Goal: Task Accomplishment & Management: Complete application form

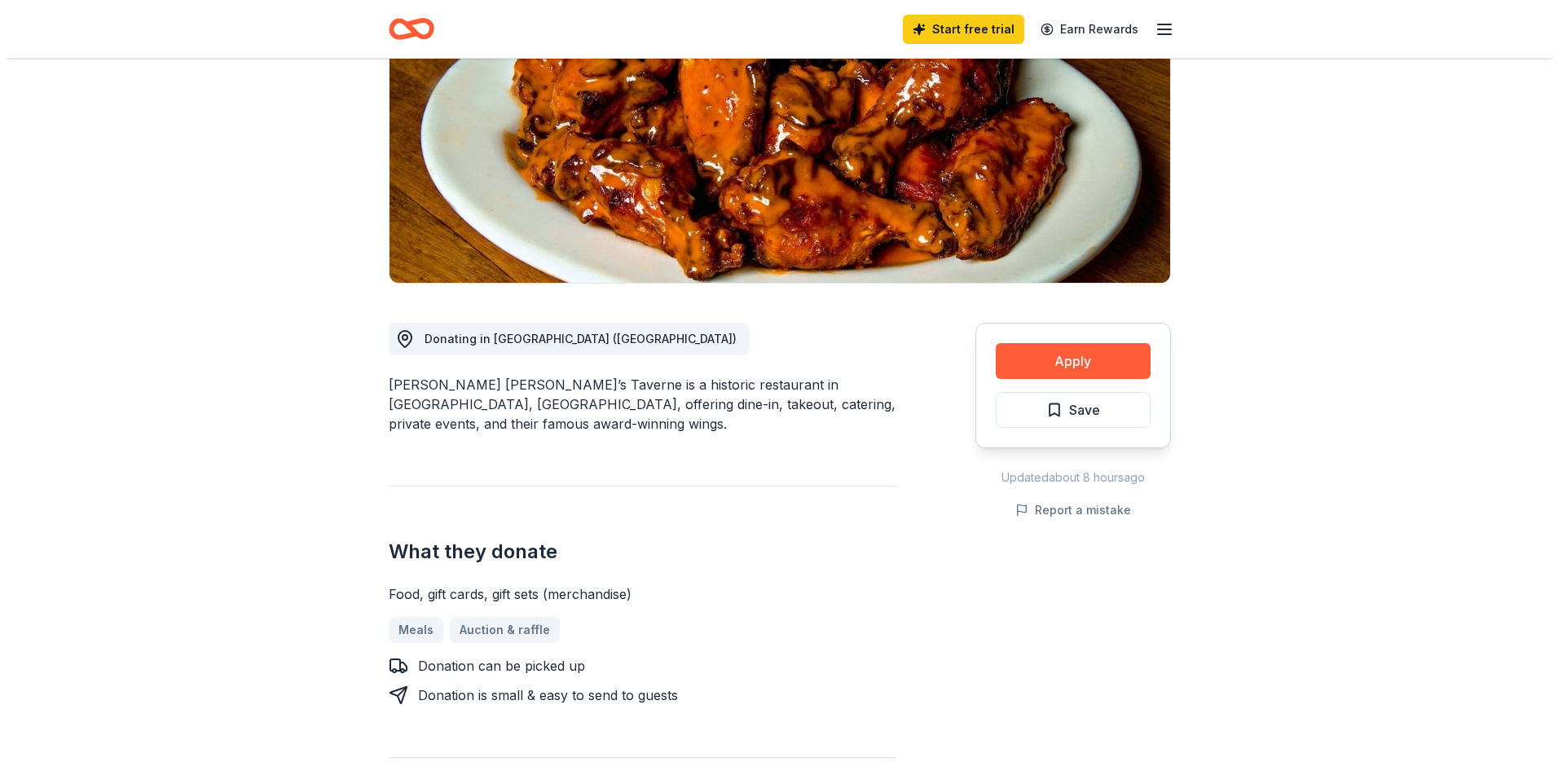
scroll to position [263, 0]
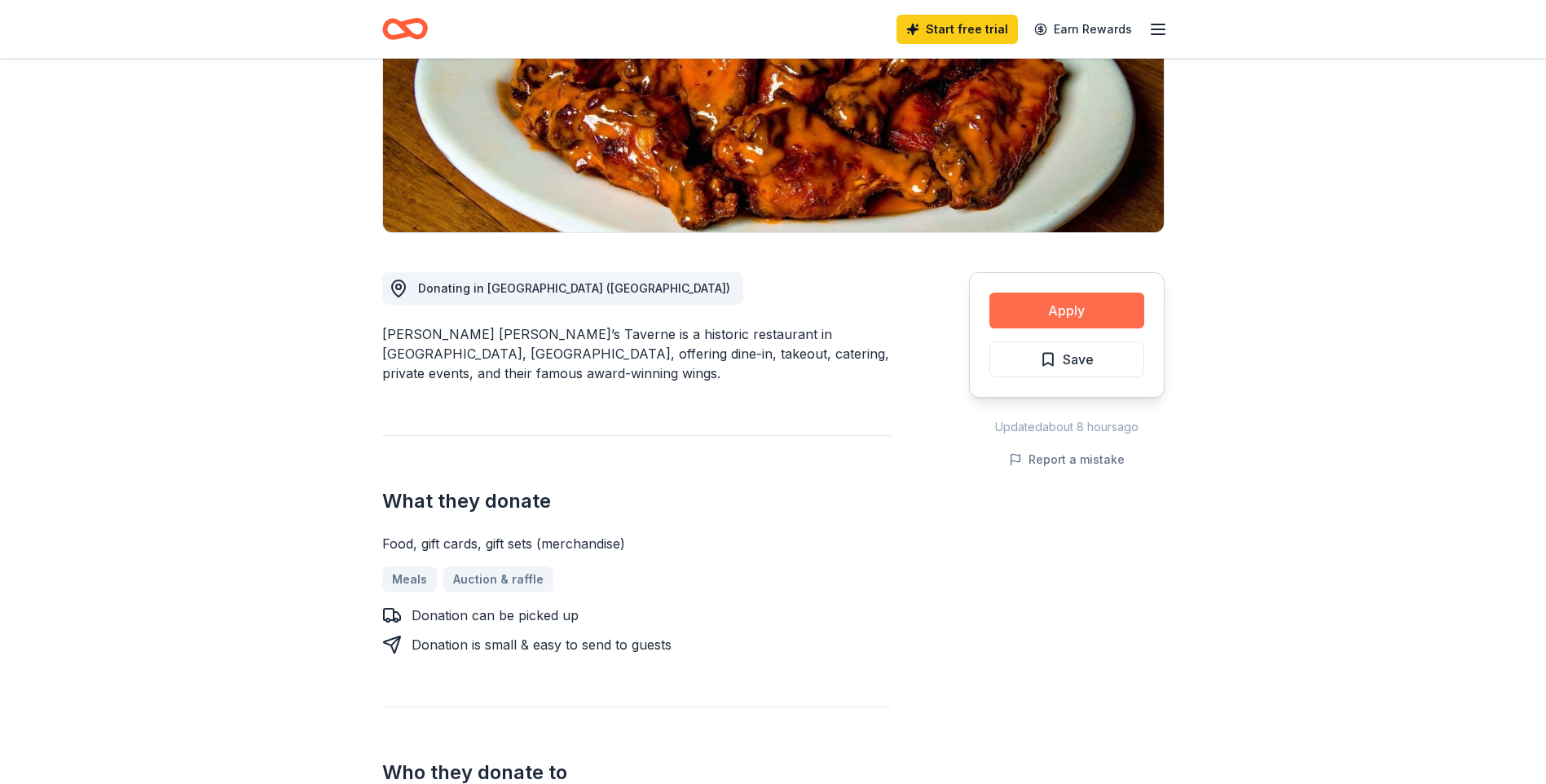
click at [1058, 312] on button "Apply" at bounding box center [1067, 310] width 155 height 36
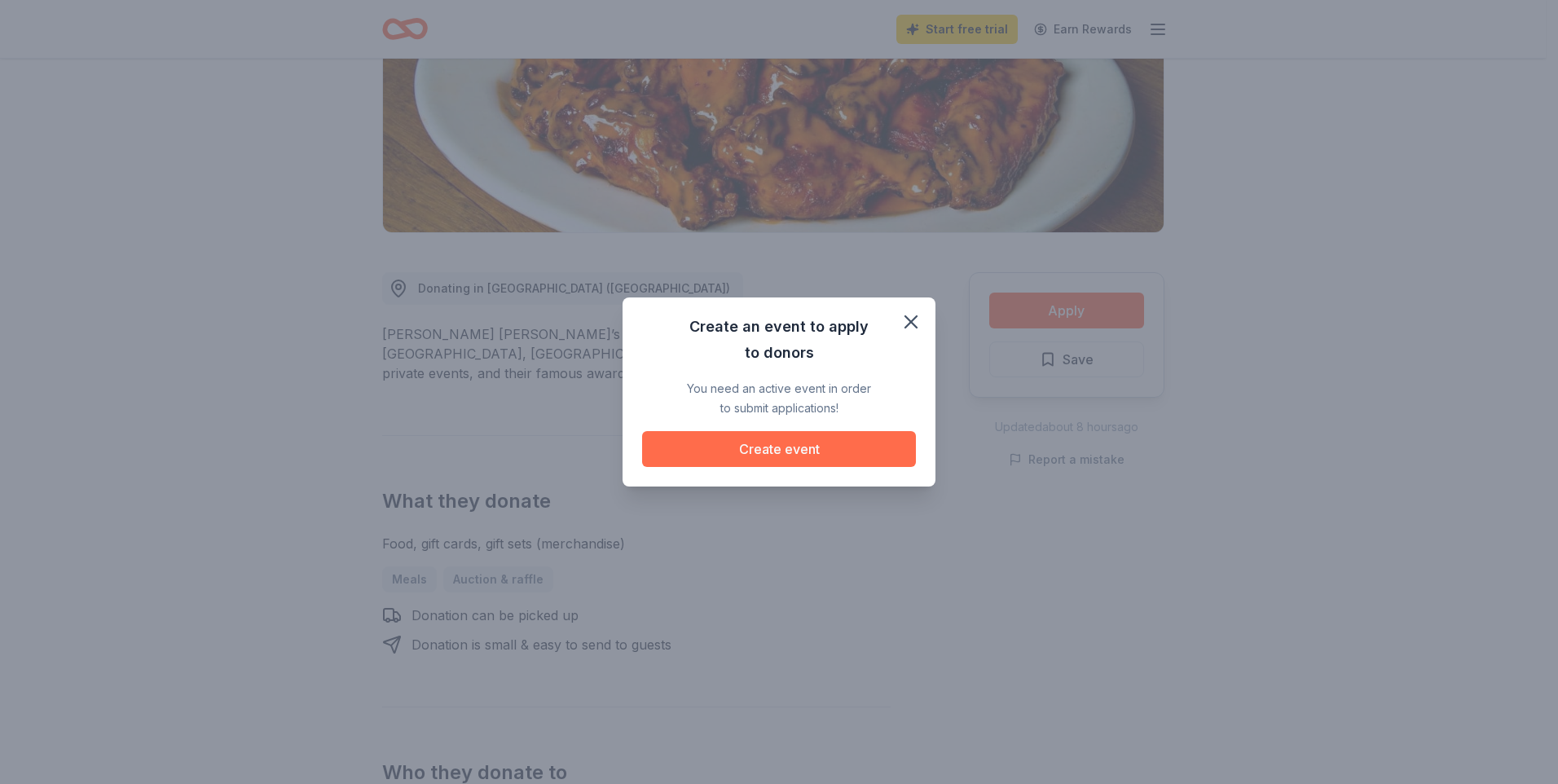
click at [850, 451] on button "Create event" at bounding box center [779, 448] width 274 height 36
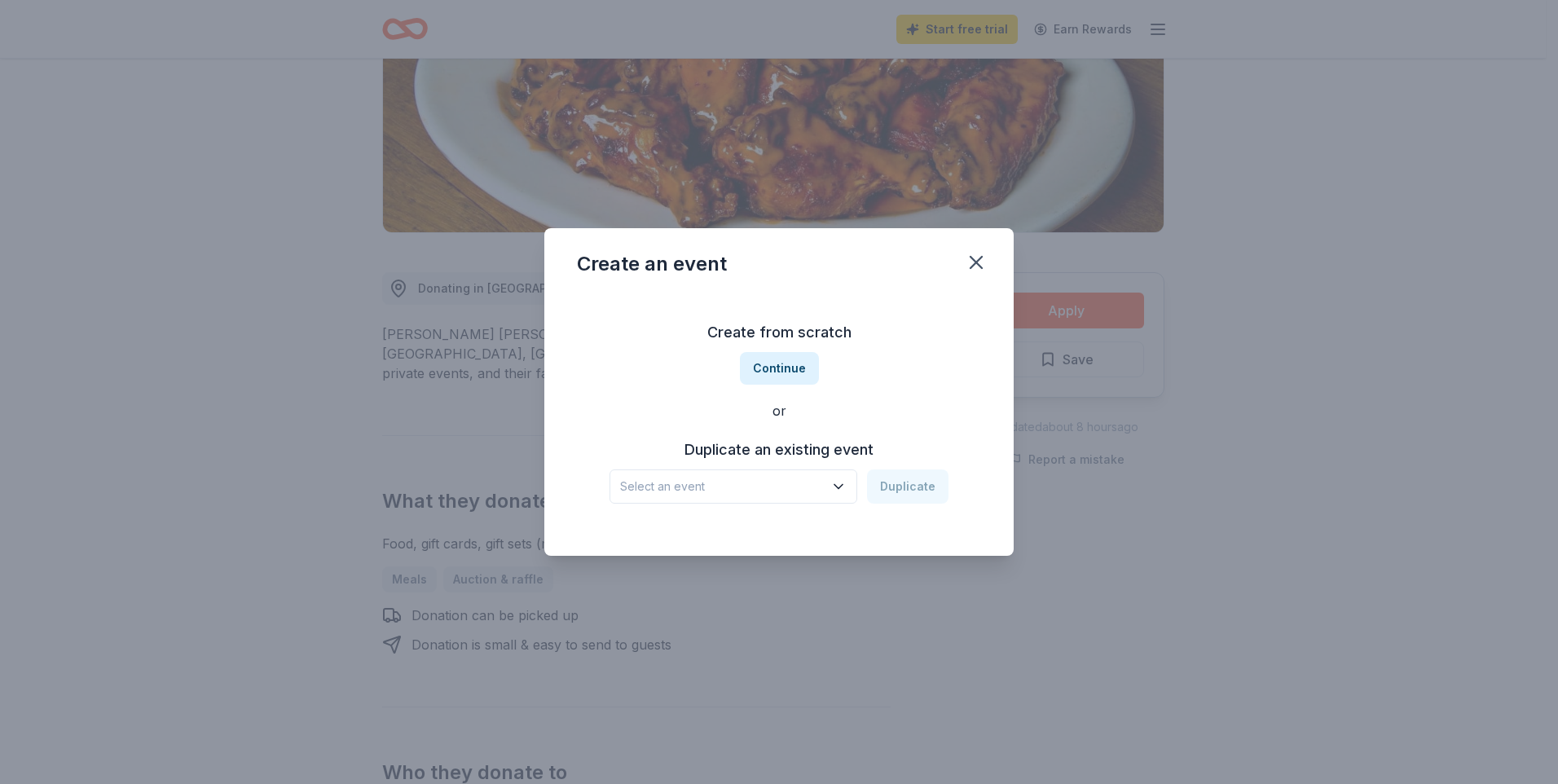
click at [837, 477] on button "Select an event" at bounding box center [733, 486] width 248 height 35
click at [736, 542] on div "Light Up The Night Sep 18, 2025 · CT" at bounding box center [735, 559] width 243 height 52
click at [896, 488] on button "Duplicate" at bounding box center [908, 486] width 81 height 35
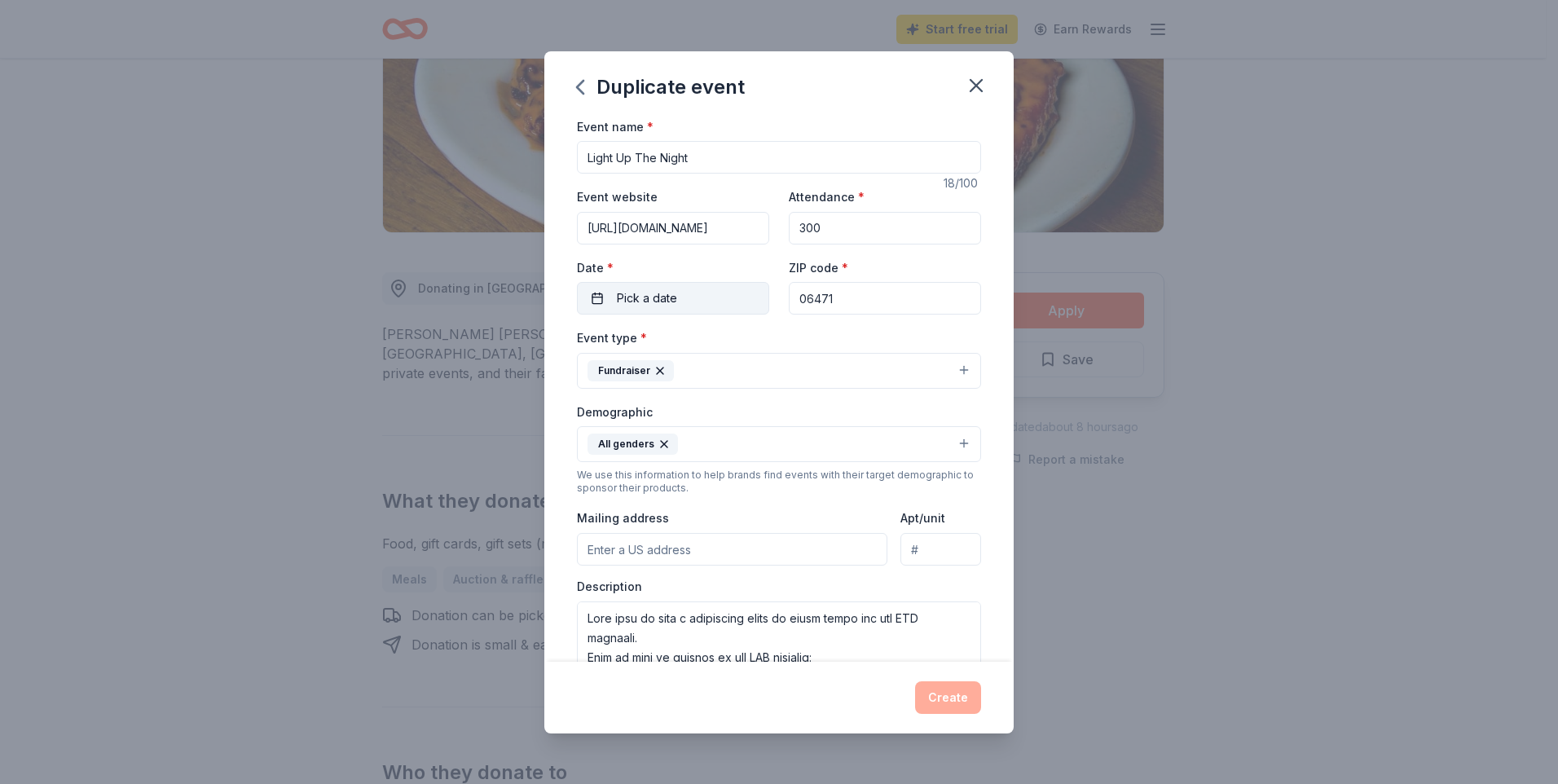
click at [726, 306] on button "Pick a date" at bounding box center [673, 297] width 193 height 33
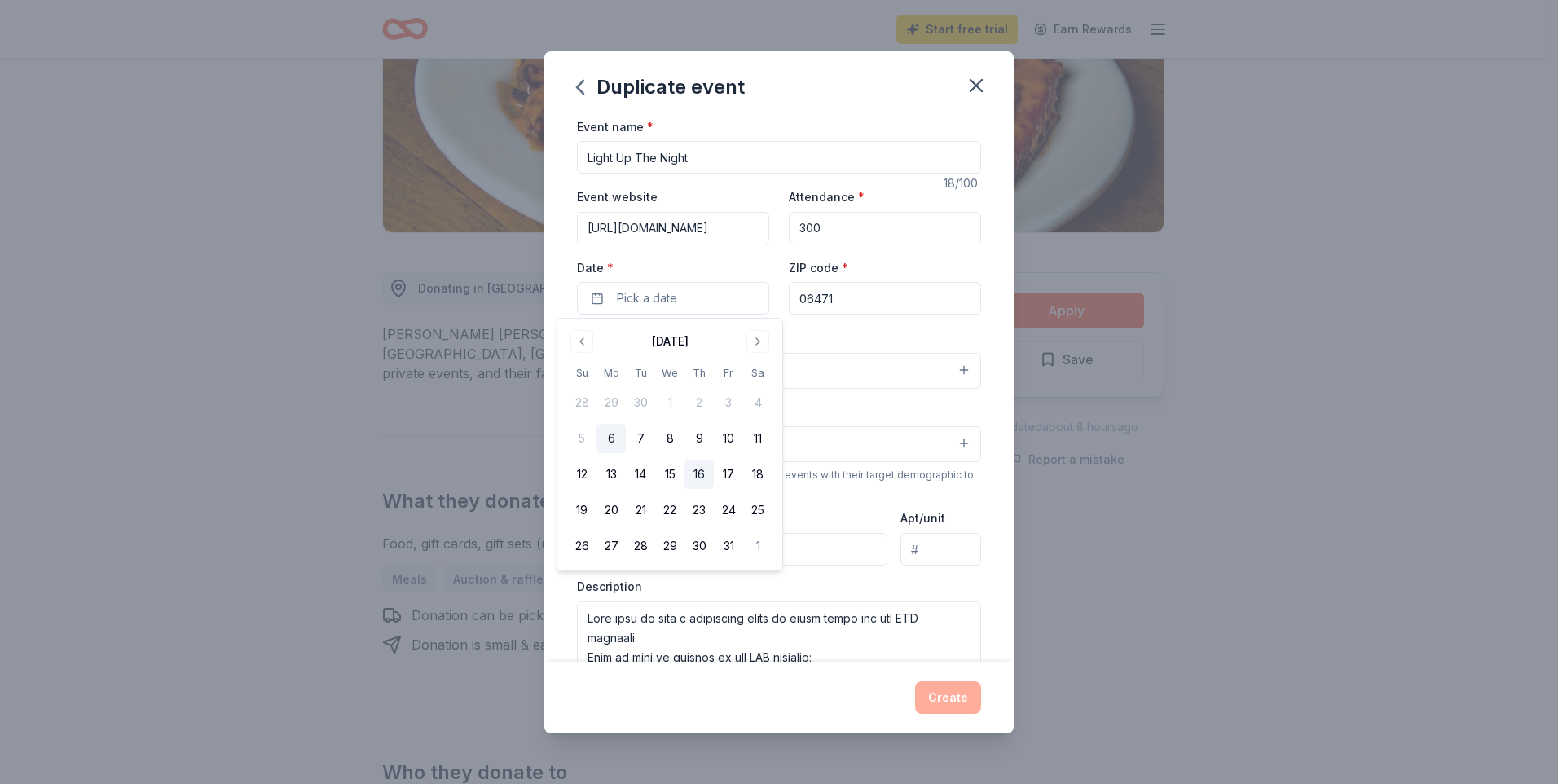
click at [699, 477] on button "16" at bounding box center [699, 474] width 30 height 30
click at [757, 343] on button "Go to next month" at bounding box center [758, 341] width 23 height 23
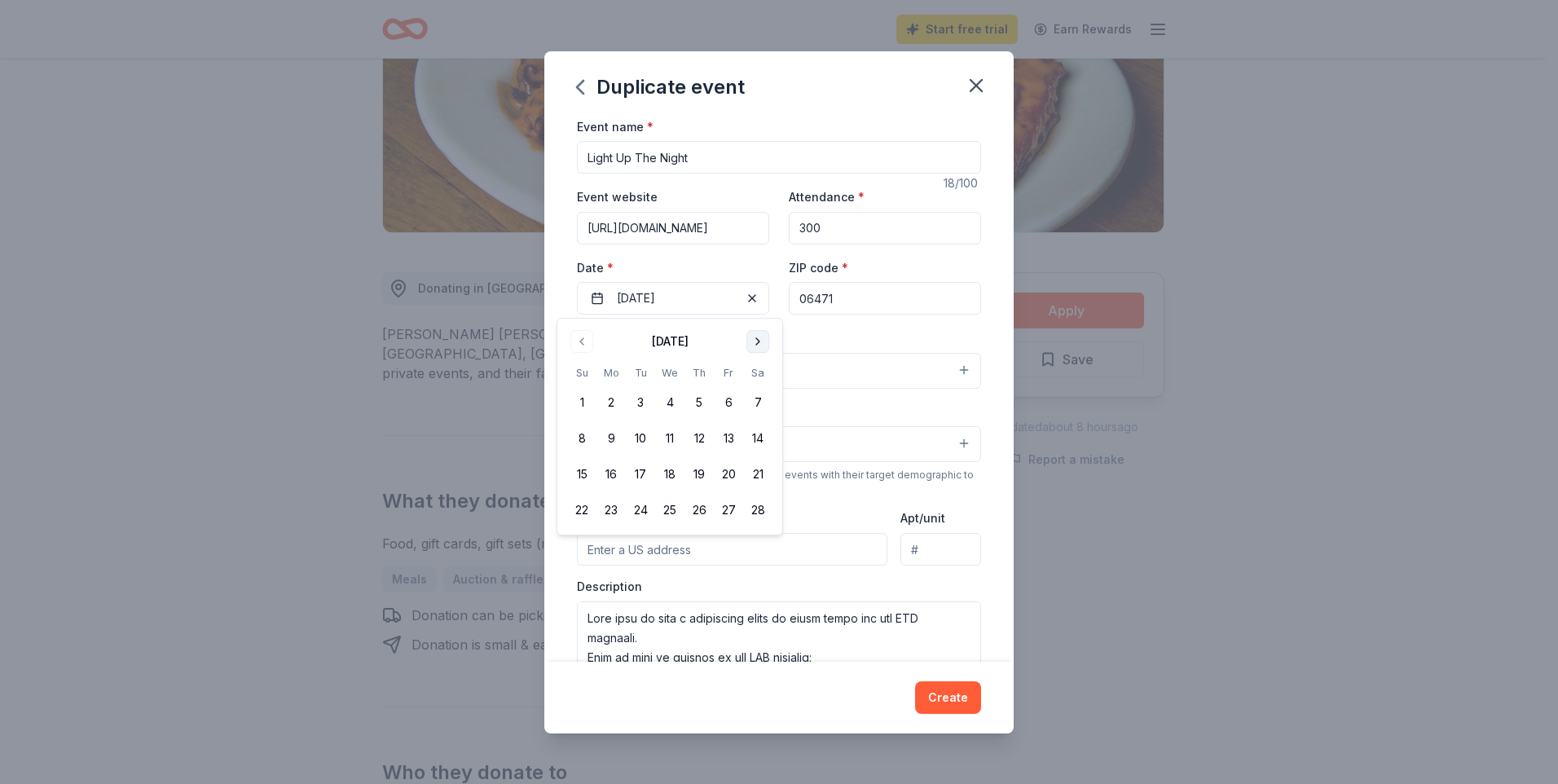
click at [757, 343] on button "Go to next month" at bounding box center [758, 341] width 23 height 23
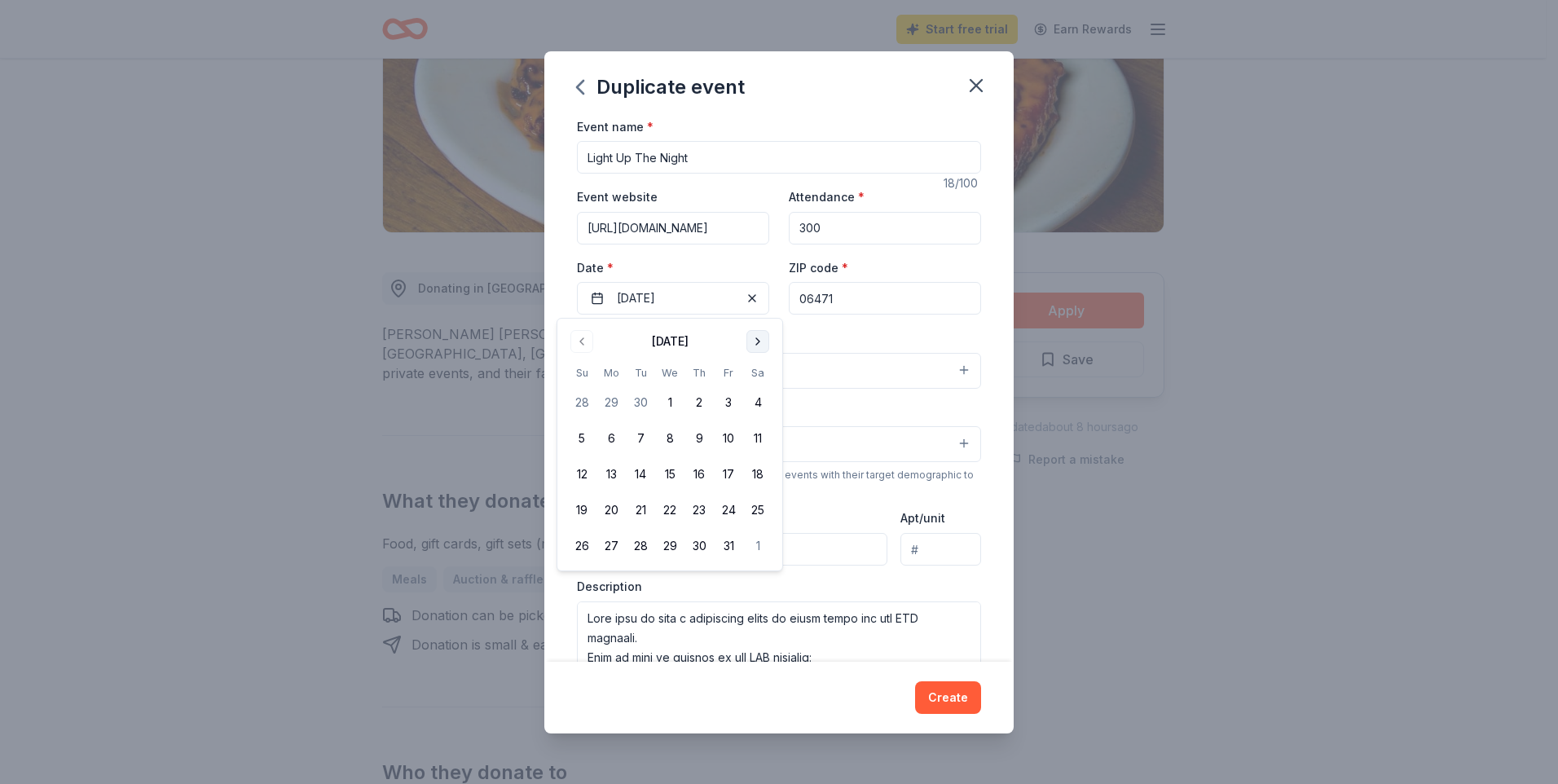
click at [757, 343] on button "Go to next month" at bounding box center [758, 341] width 23 height 23
click at [669, 475] on button "16" at bounding box center [670, 474] width 30 height 30
click at [880, 330] on div "Event type * Fundraiser" at bounding box center [779, 358] width 404 height 61
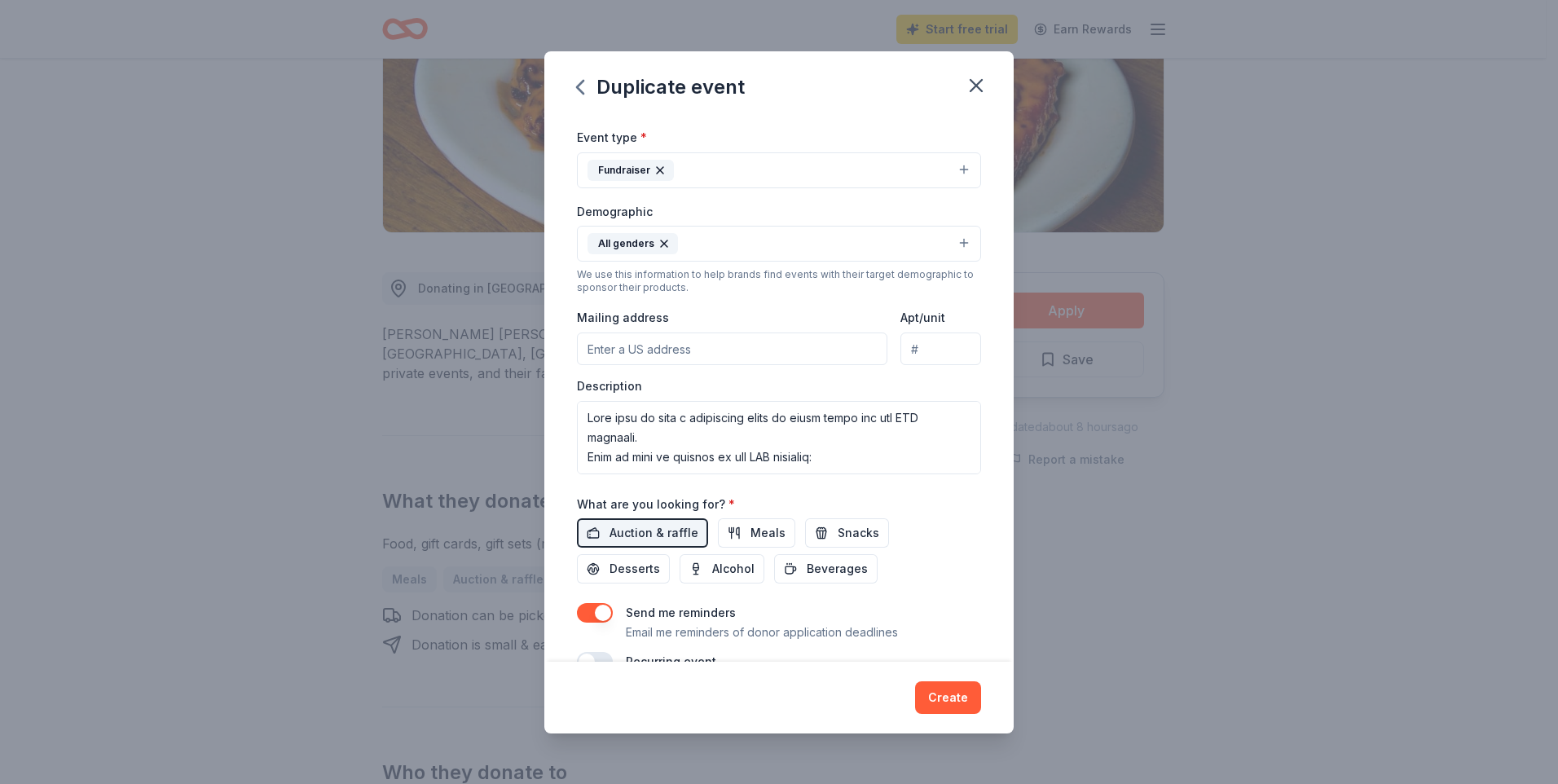
scroll to position [226, 0]
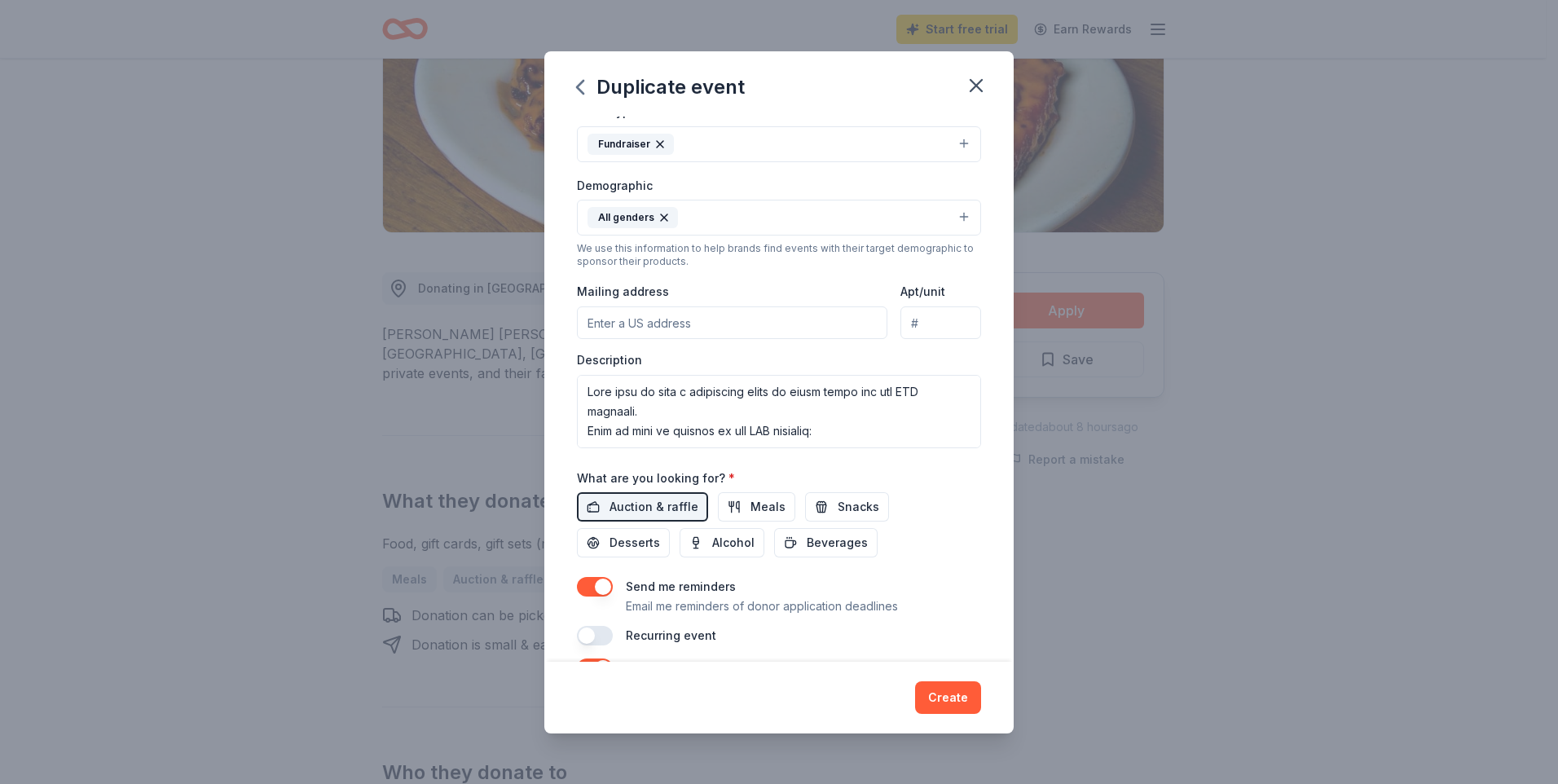
click at [773, 326] on input "Mailing address" at bounding box center [732, 322] width 310 height 33
type input "106 Doral Farms Road"
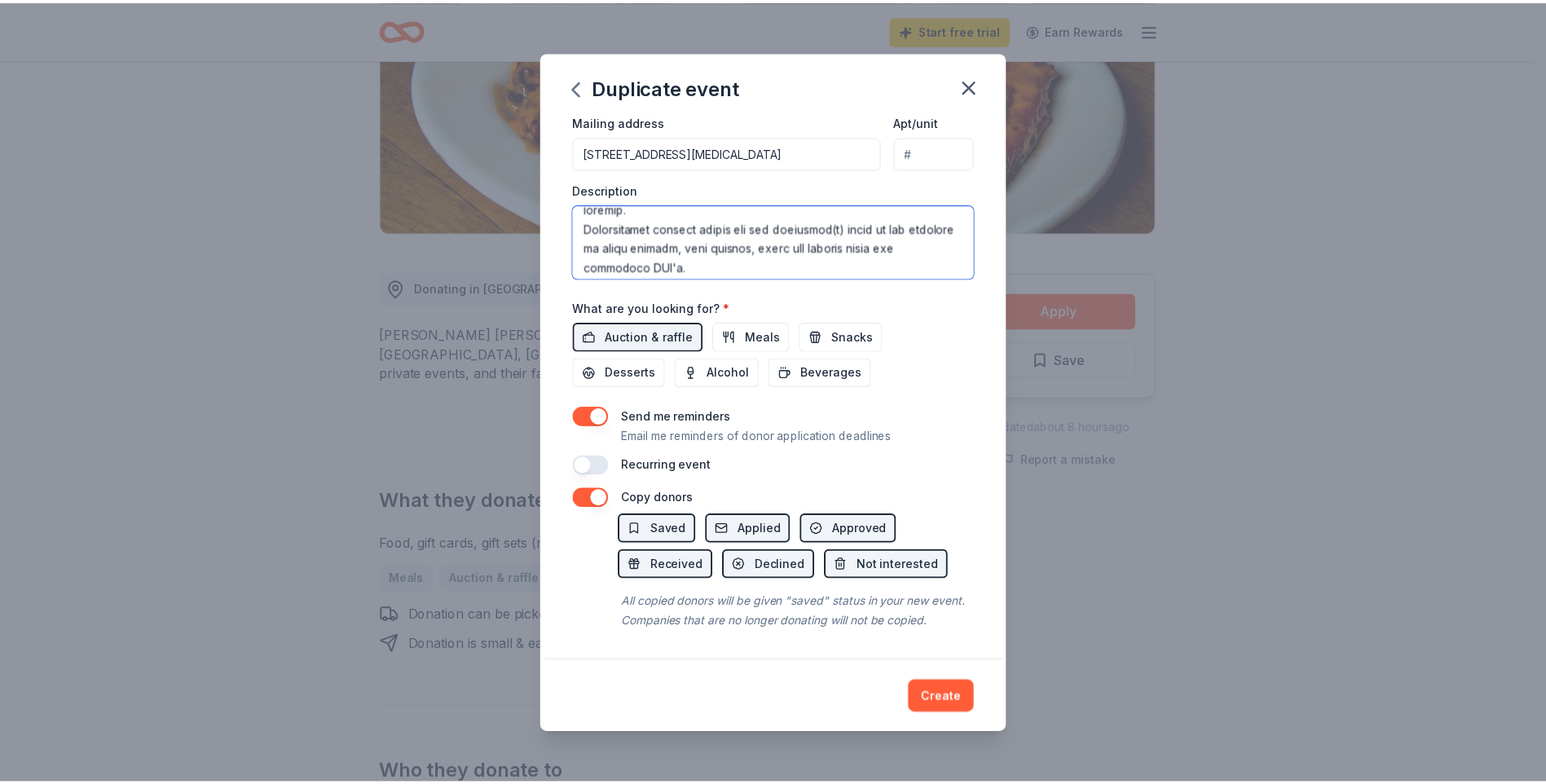
scroll to position [333, 0]
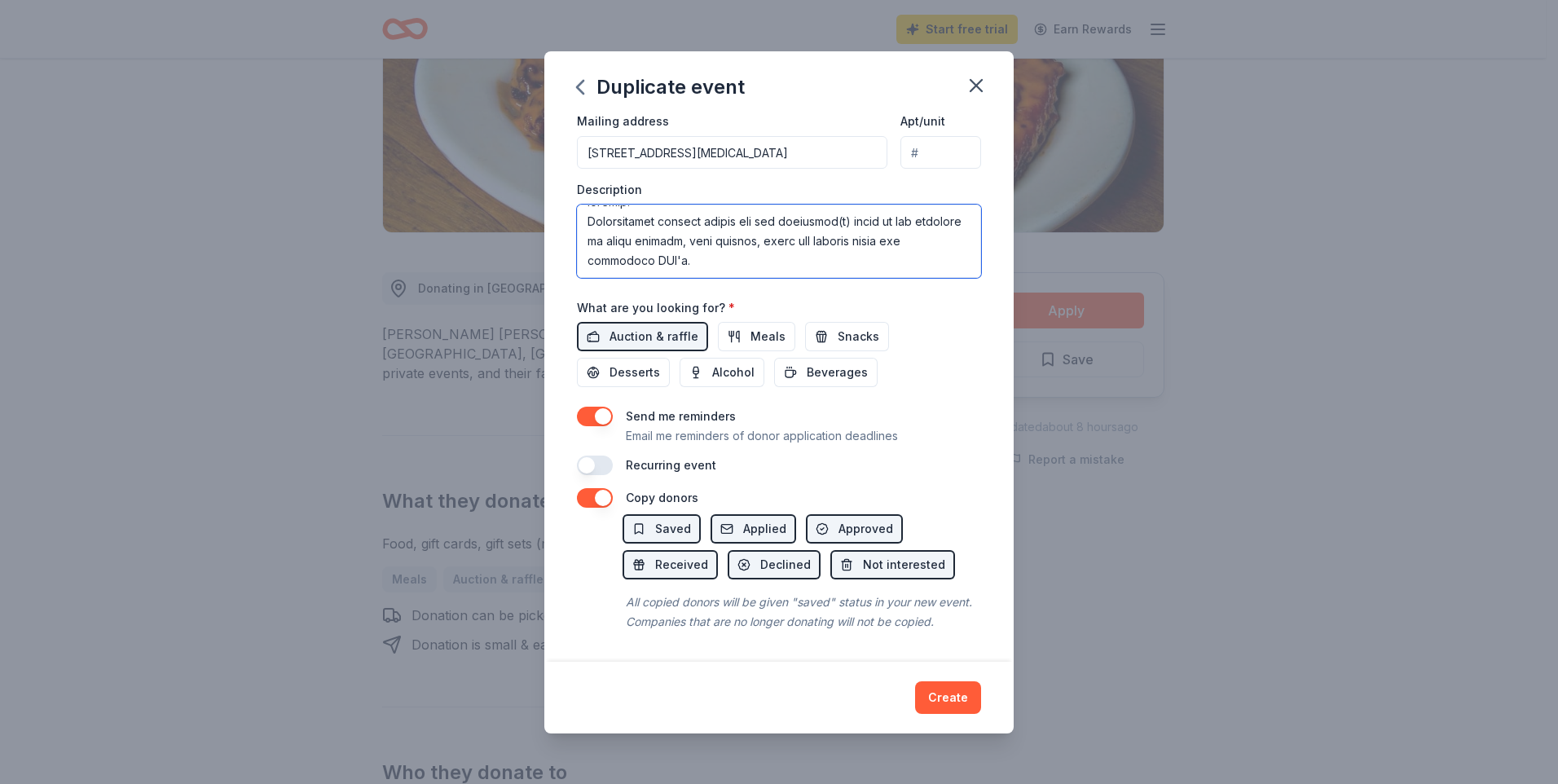
click at [790, 240] on textarea at bounding box center [779, 241] width 404 height 73
click at [768, 327] on span "Meals" at bounding box center [768, 337] width 35 height 20
click at [772, 327] on span "Meals" at bounding box center [768, 337] width 35 height 20
click at [729, 362] on span "Alcohol" at bounding box center [733, 372] width 42 height 20
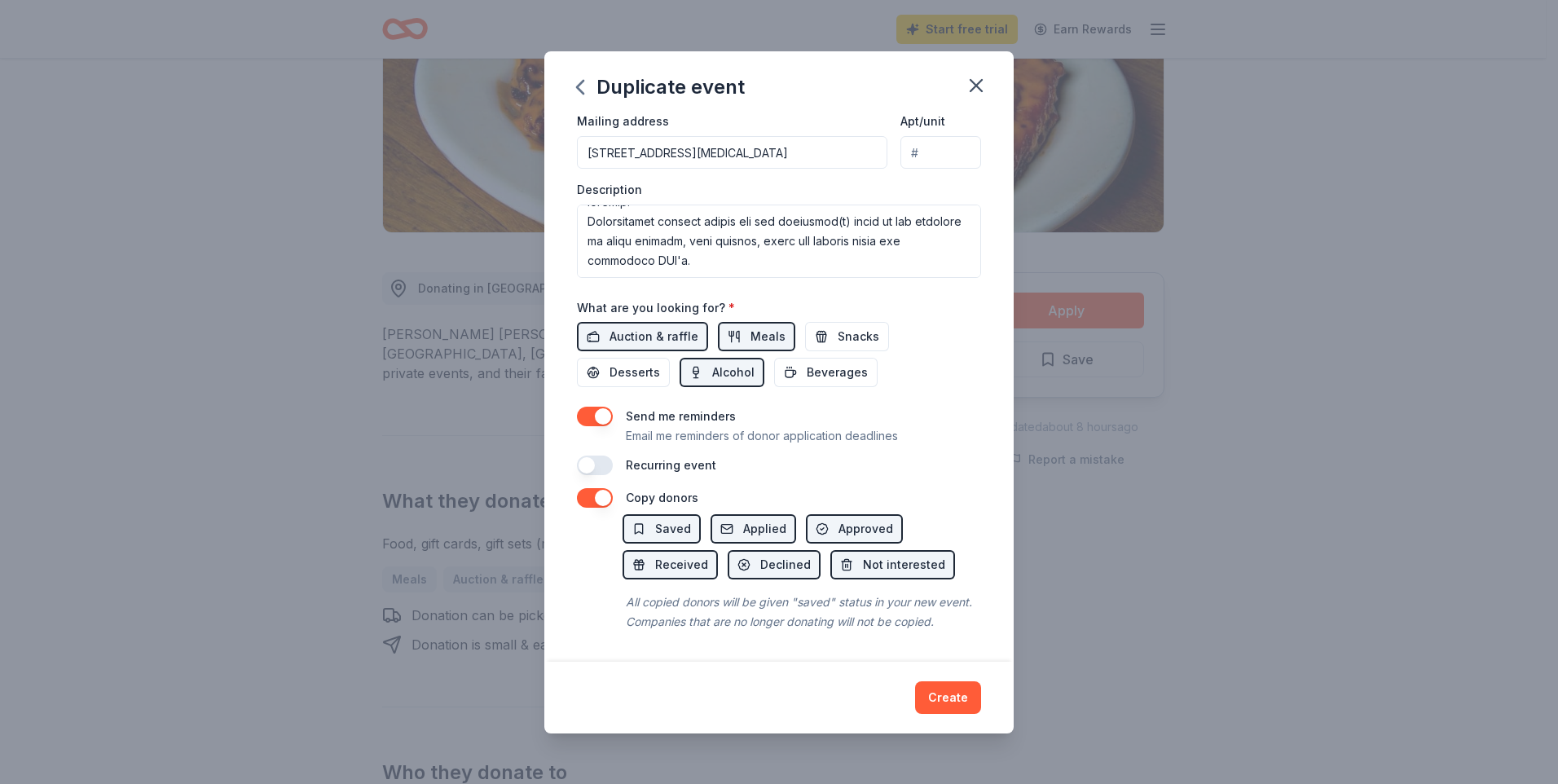
click at [952, 720] on div "Create" at bounding box center [779, 697] width 469 height 72
click at [950, 694] on button "Create" at bounding box center [947, 697] width 66 height 33
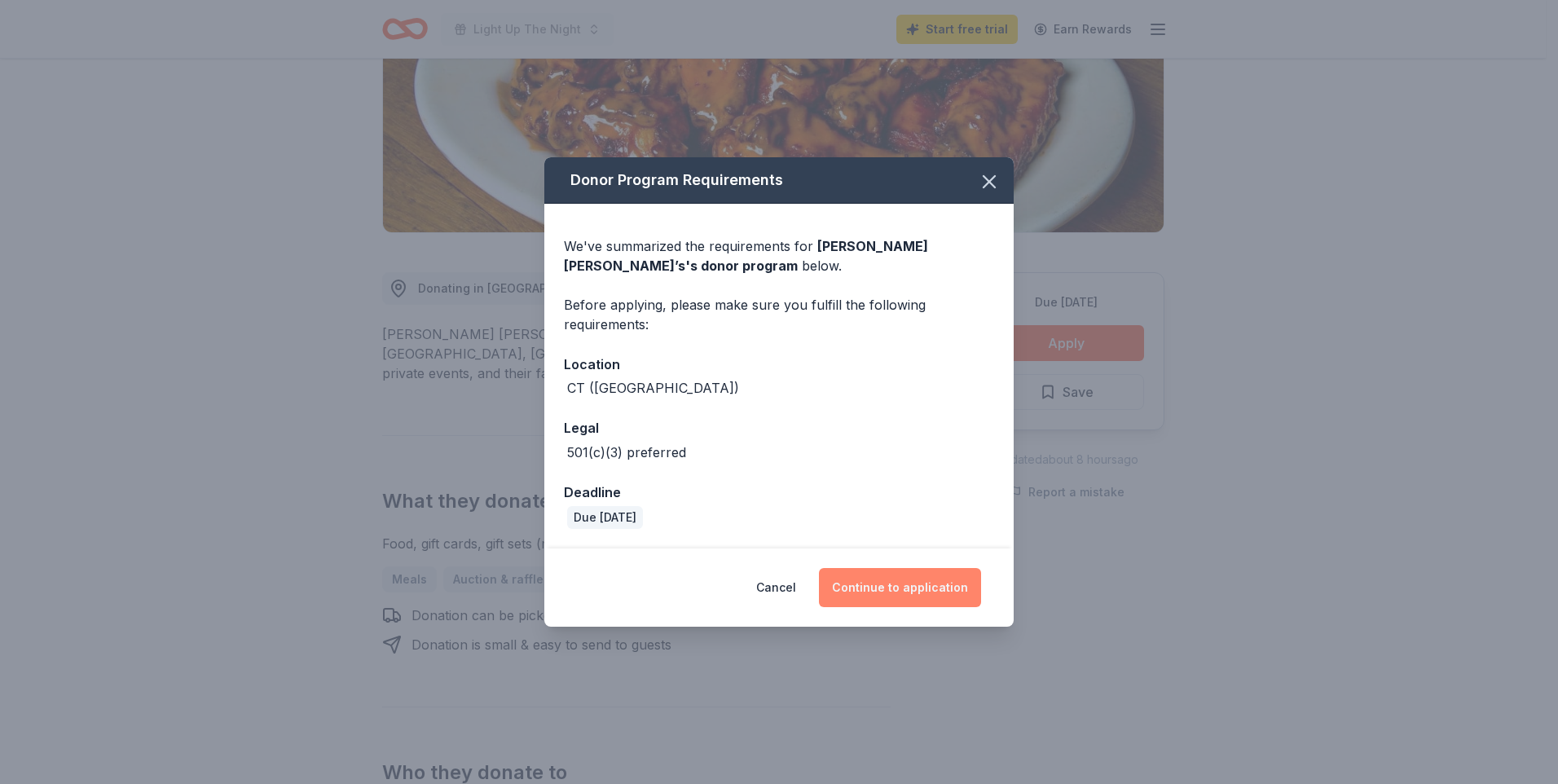
click at [901, 582] on button "Continue to application" at bounding box center [900, 588] width 162 height 39
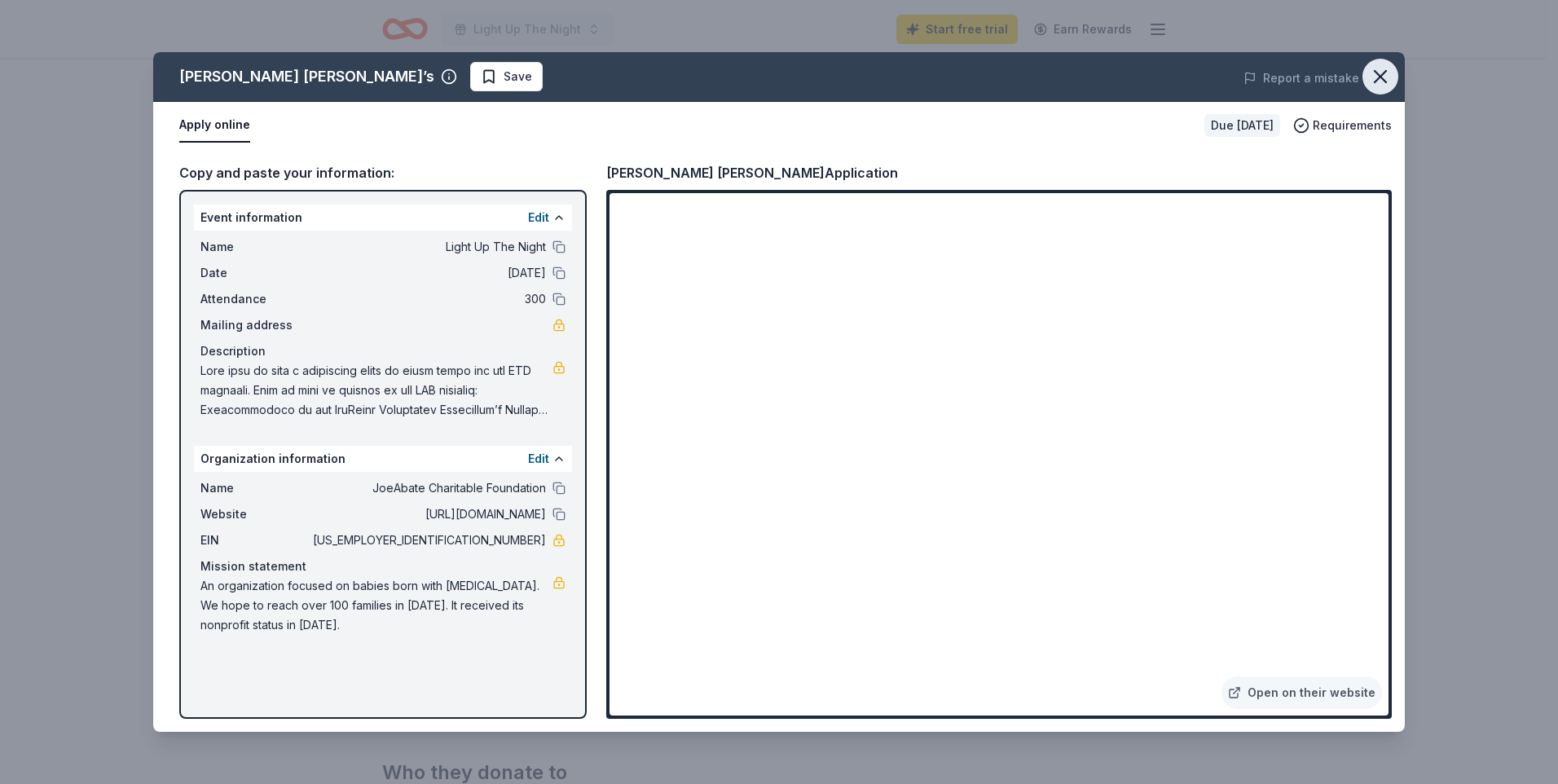
click at [1380, 83] on icon "button" at bounding box center [1380, 76] width 23 height 23
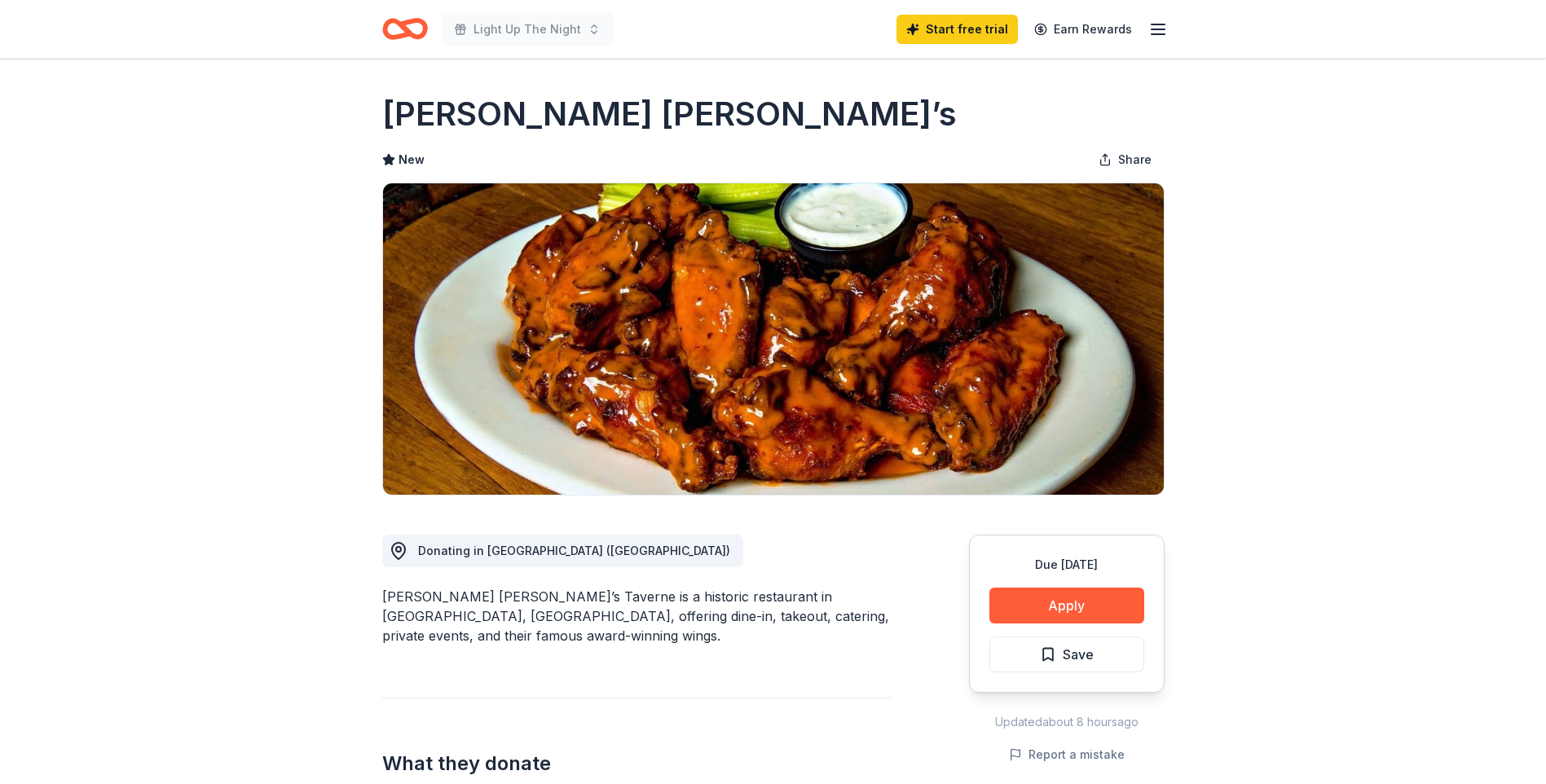
click at [423, 21] on icon "Home" at bounding box center [412, 29] width 26 height 16
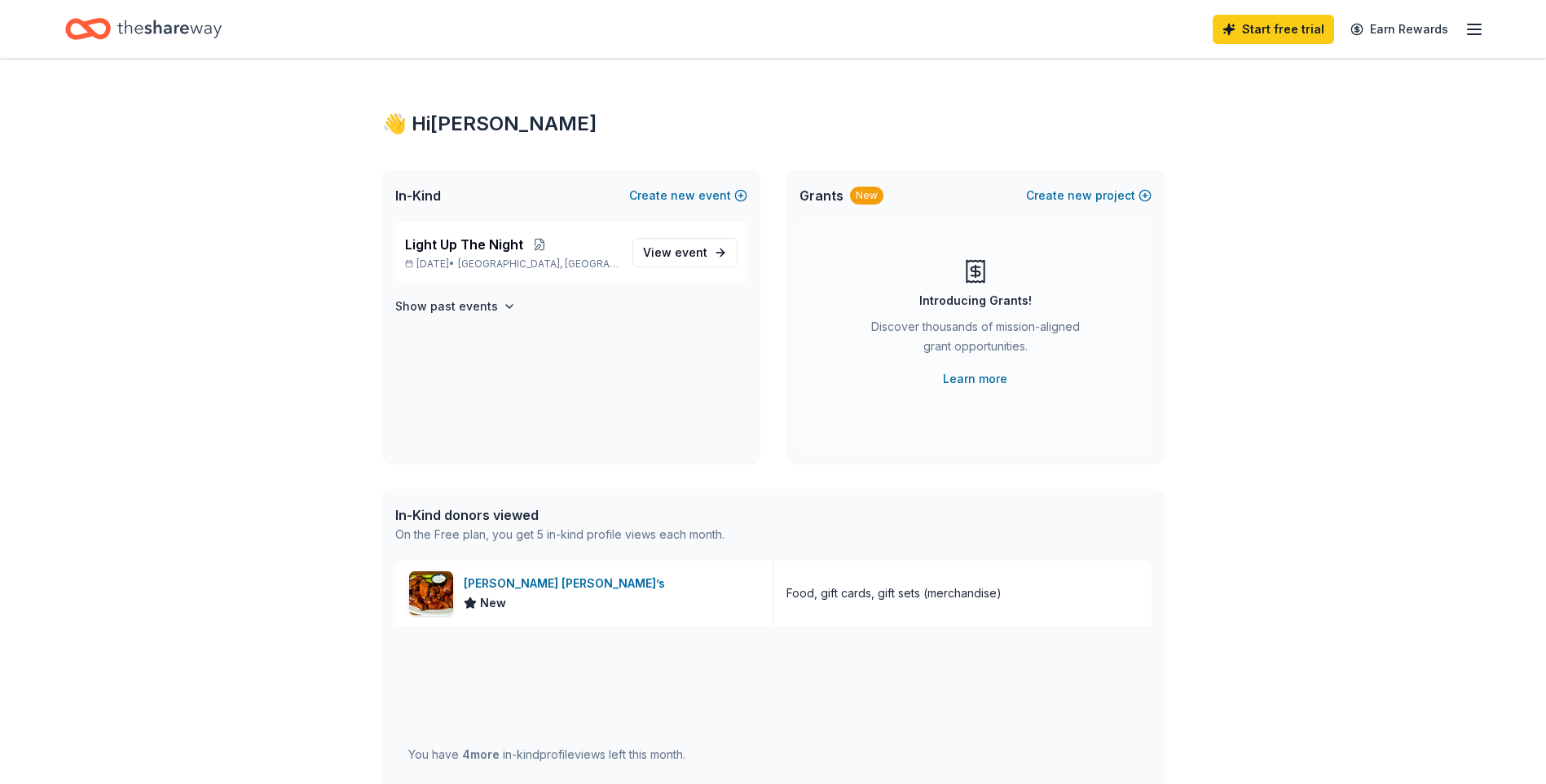
click at [145, 34] on icon "Home" at bounding box center [170, 29] width 105 height 34
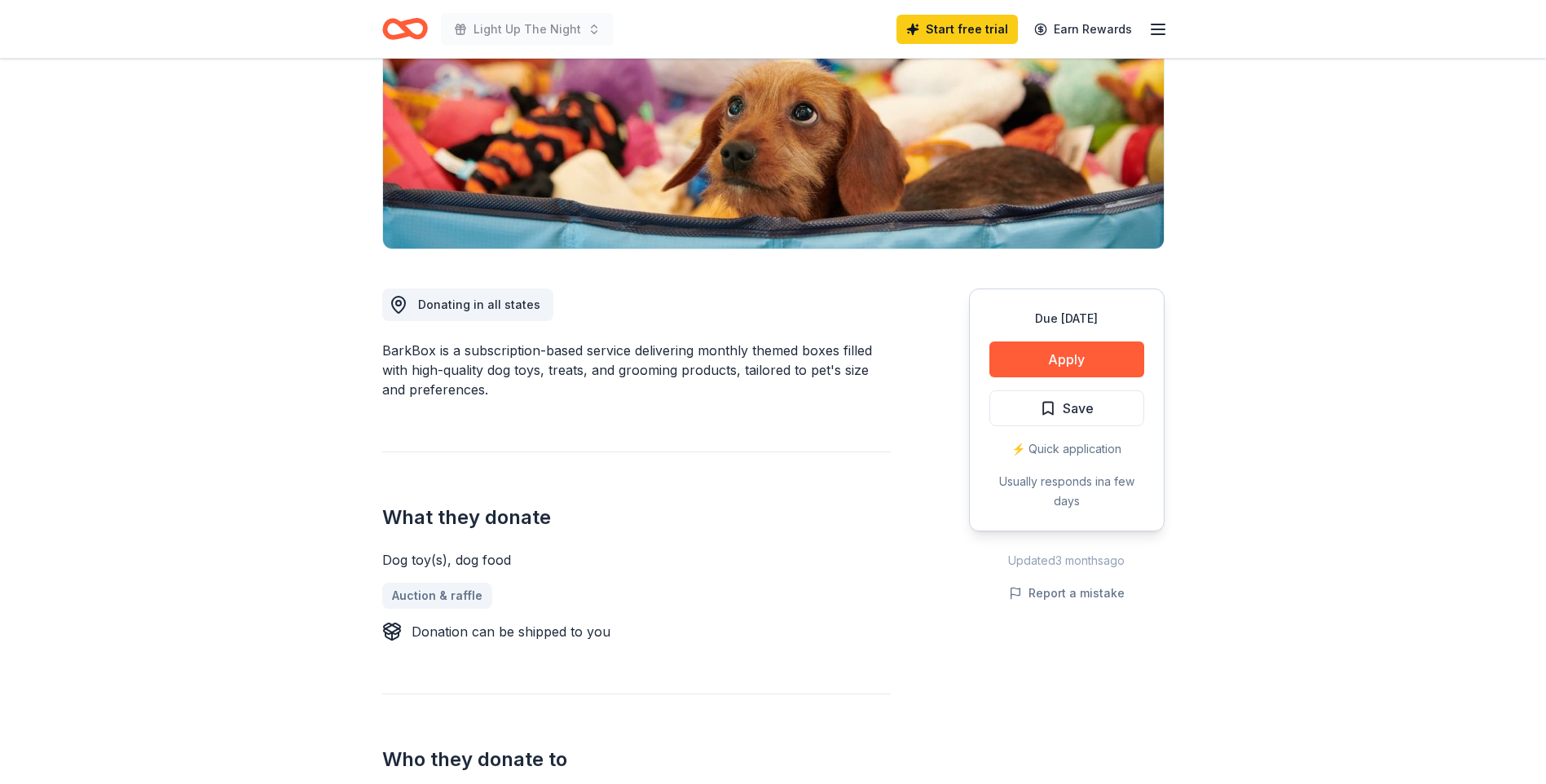
scroll to position [243, 0]
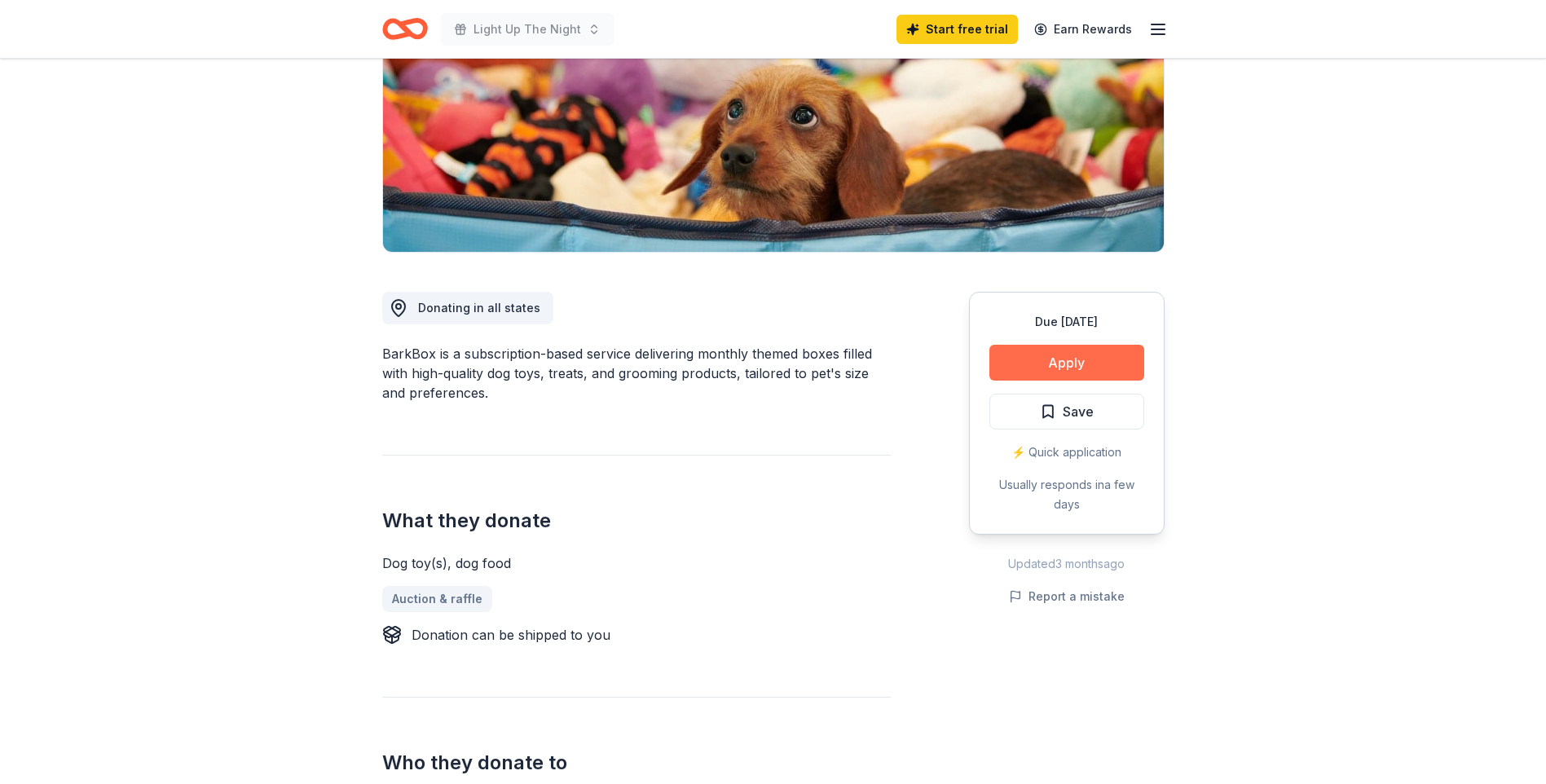
click at [1092, 355] on button "Apply" at bounding box center [1067, 362] width 155 height 36
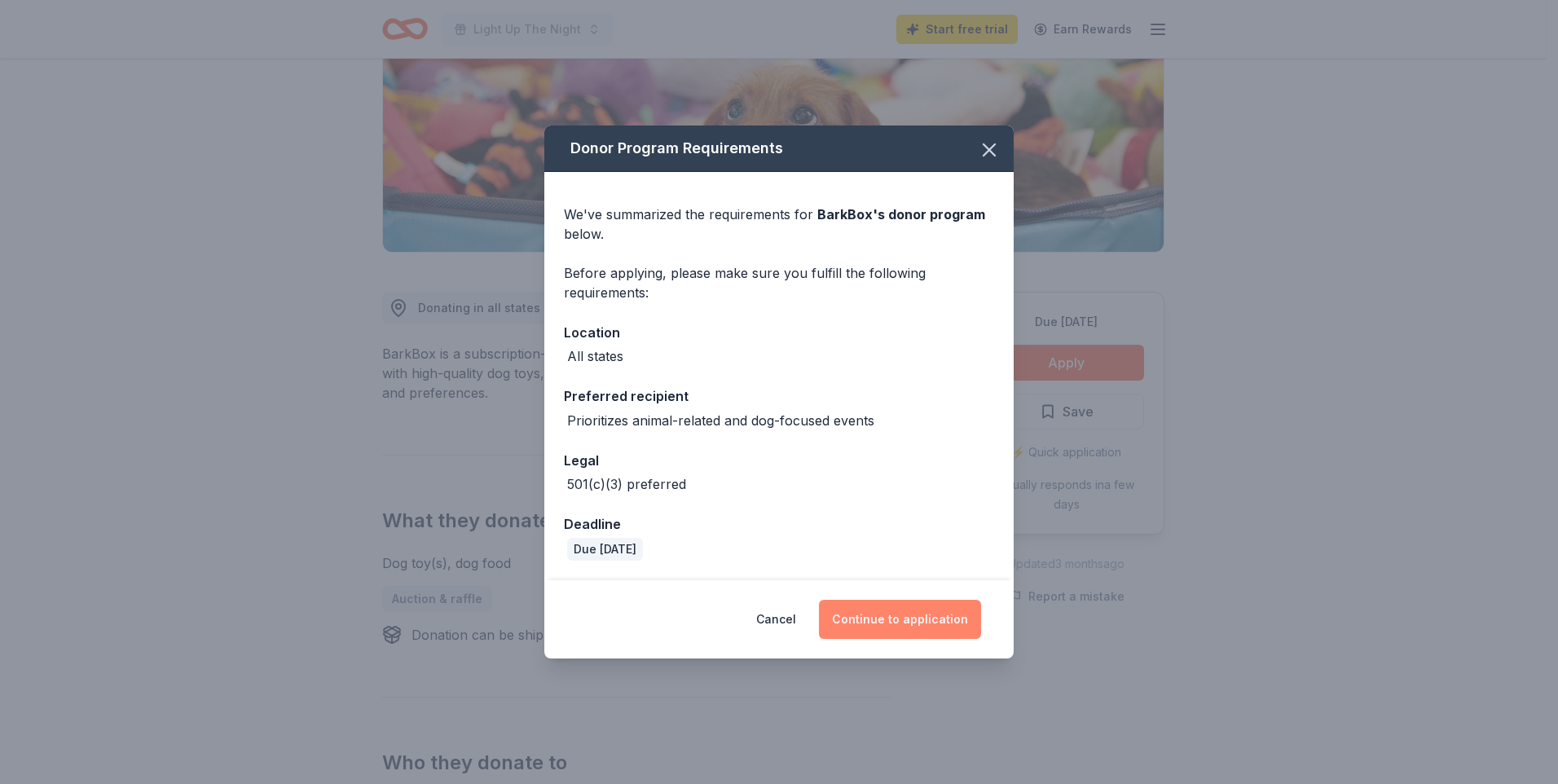
click at [853, 619] on button "Continue to application" at bounding box center [900, 619] width 162 height 39
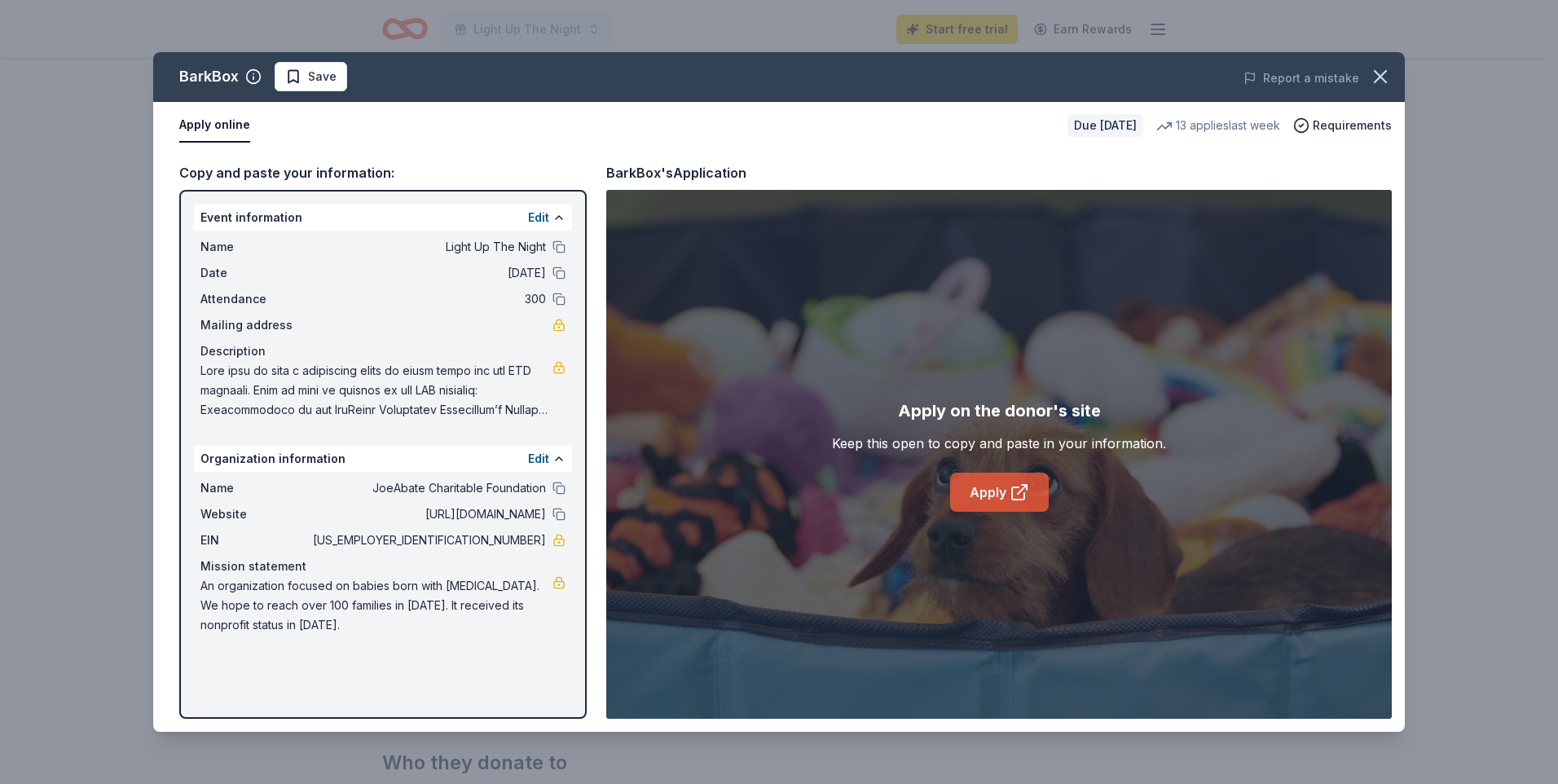
click at [989, 500] on link "Apply" at bounding box center [1000, 492] width 99 height 39
click at [1374, 74] on icon "button" at bounding box center [1380, 76] width 23 height 23
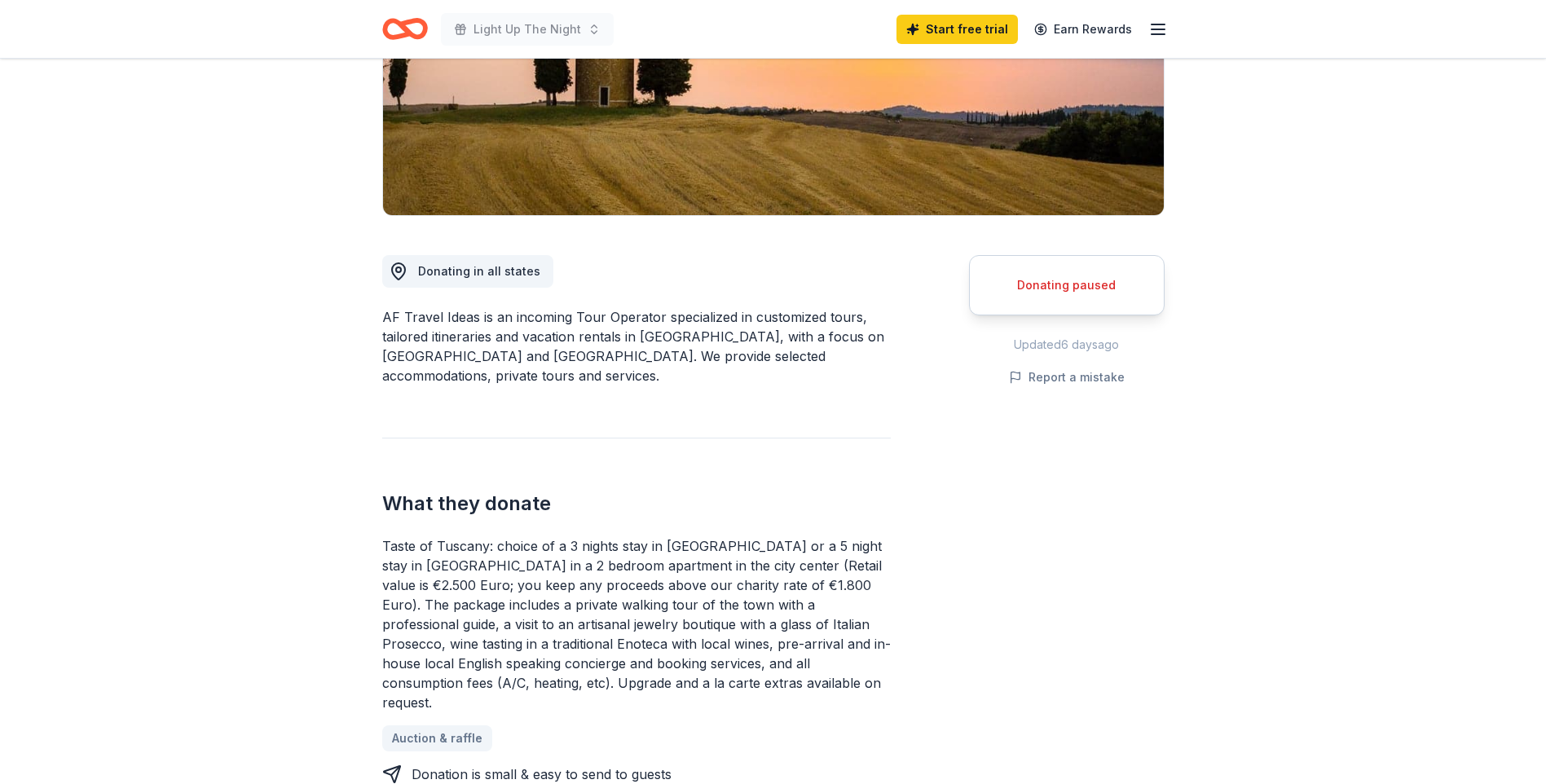
scroll to position [326, 0]
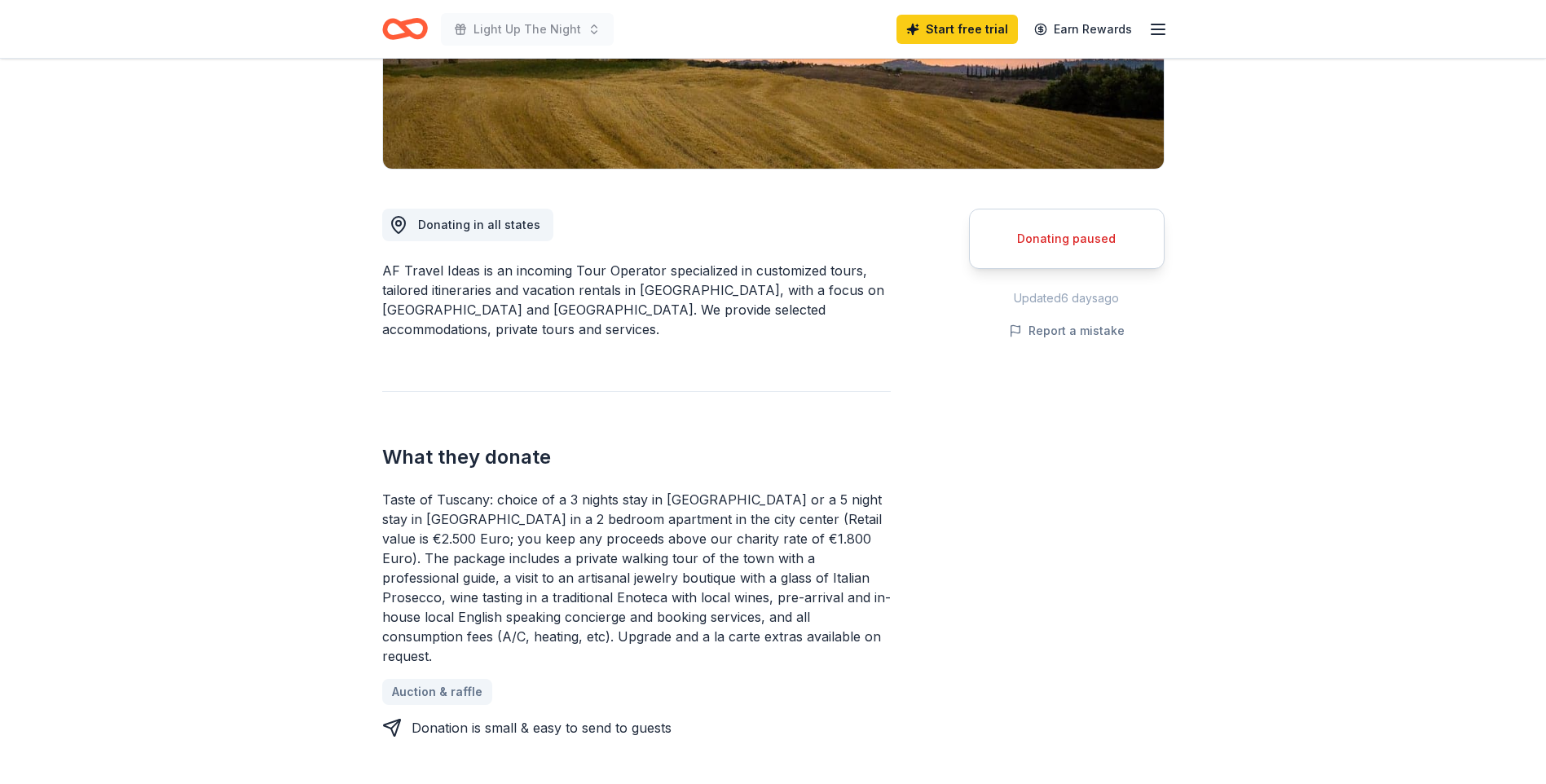
click at [1079, 235] on div "Donating paused" at bounding box center [1067, 239] width 155 height 20
click at [463, 678] on link "Auction & raffle" at bounding box center [444, 691] width 123 height 26
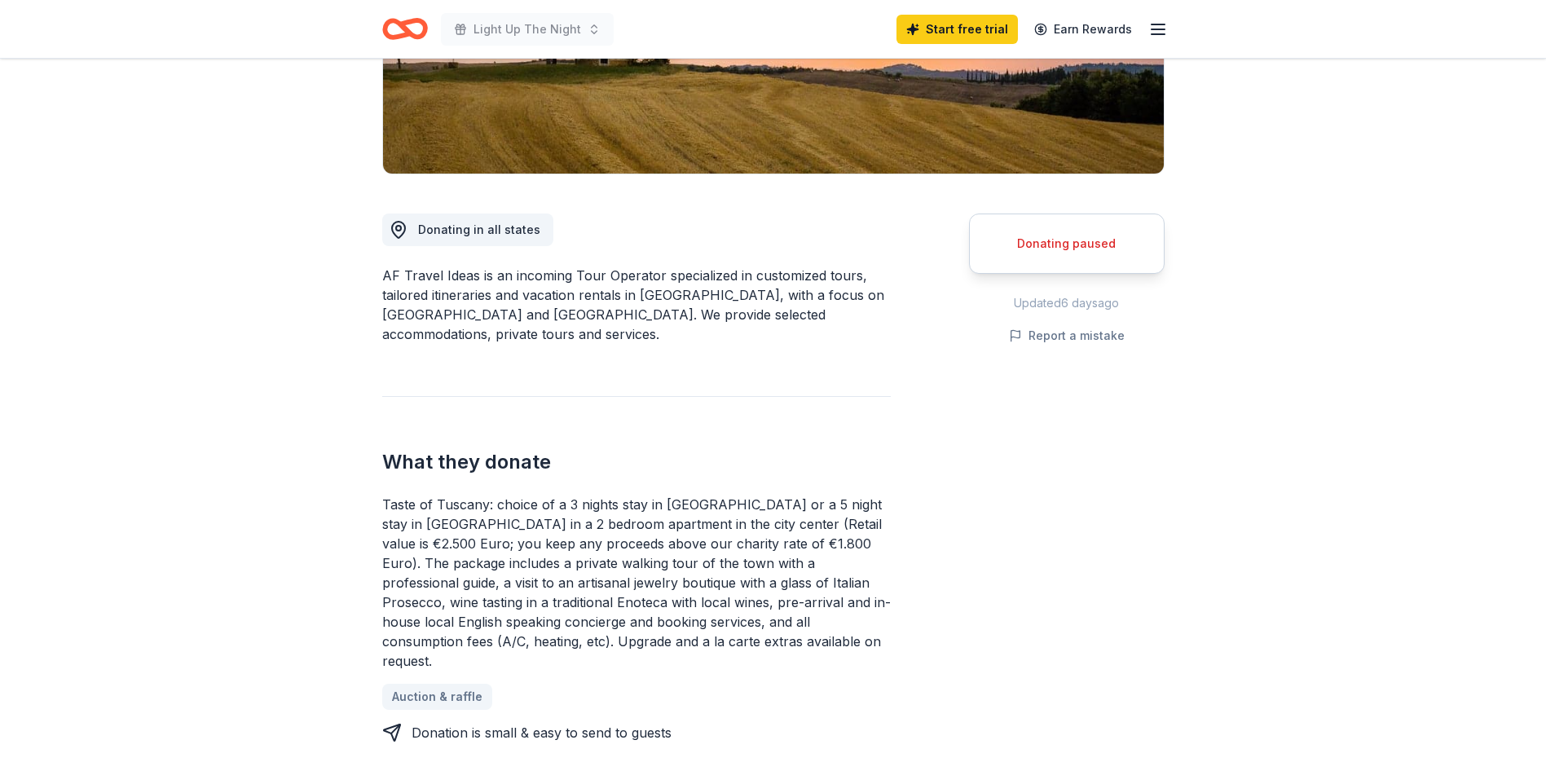
click at [1090, 240] on div "Donating paused" at bounding box center [1067, 244] width 155 height 20
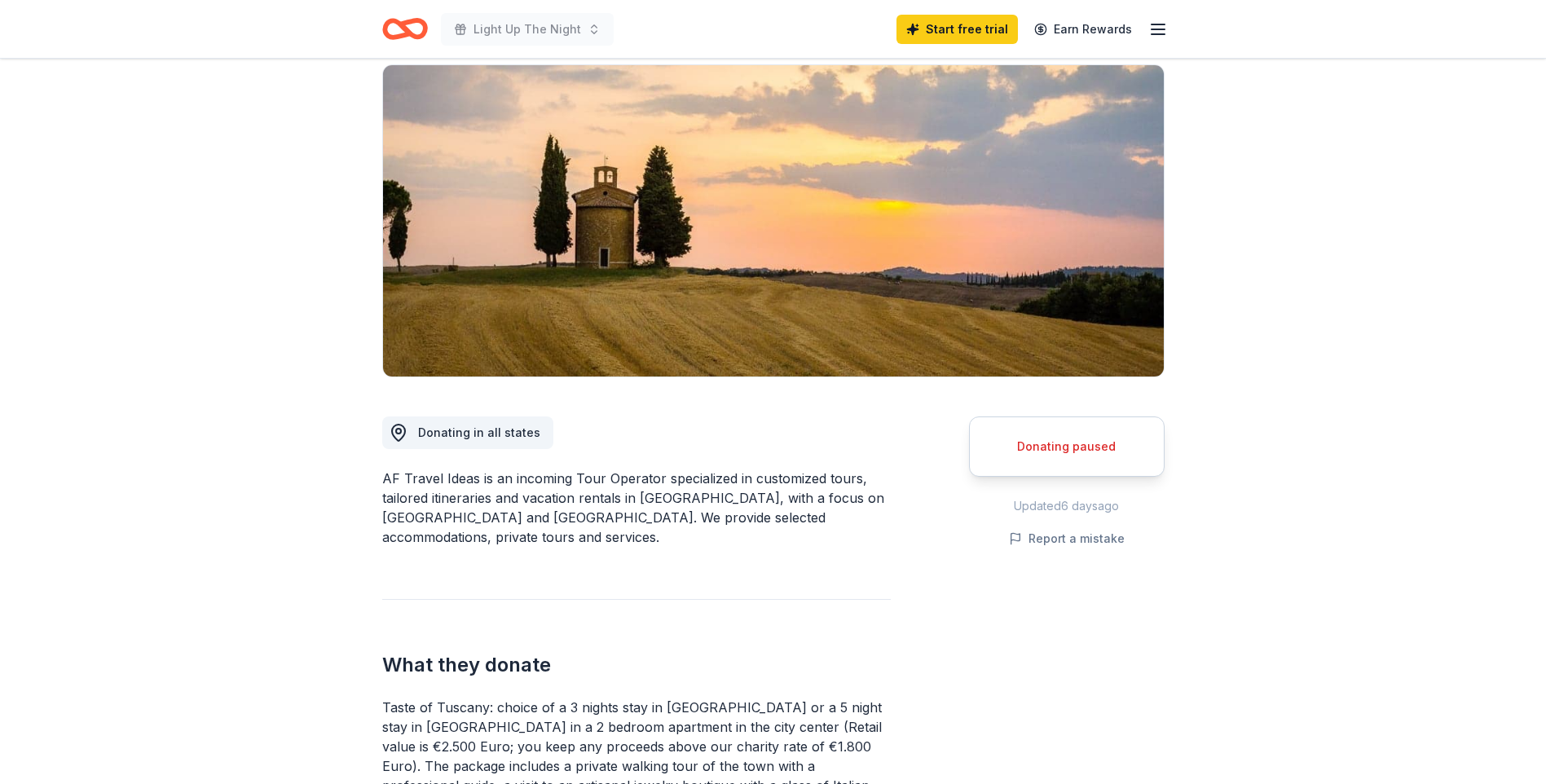
scroll to position [0, 0]
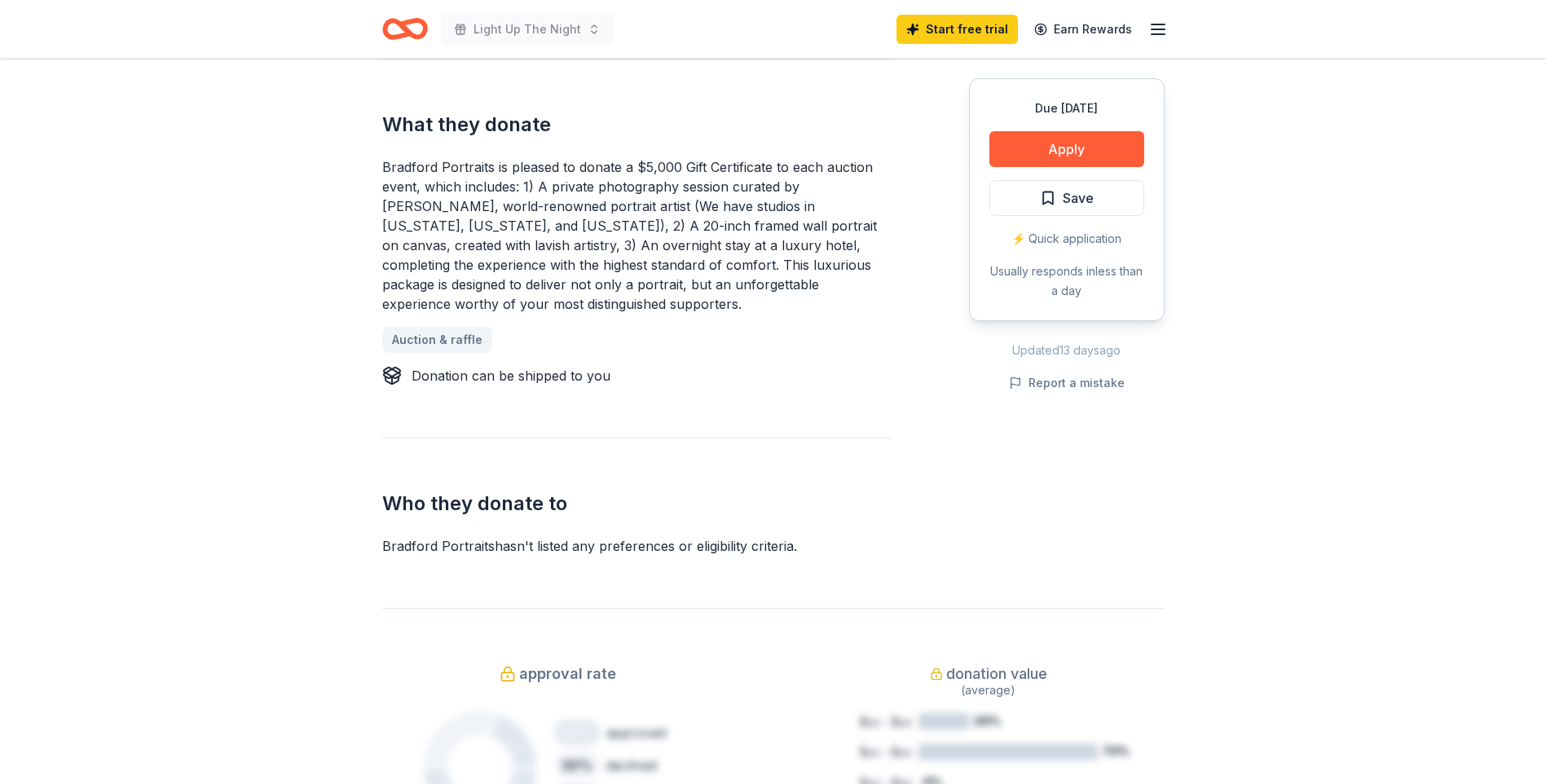
scroll to position [691, 0]
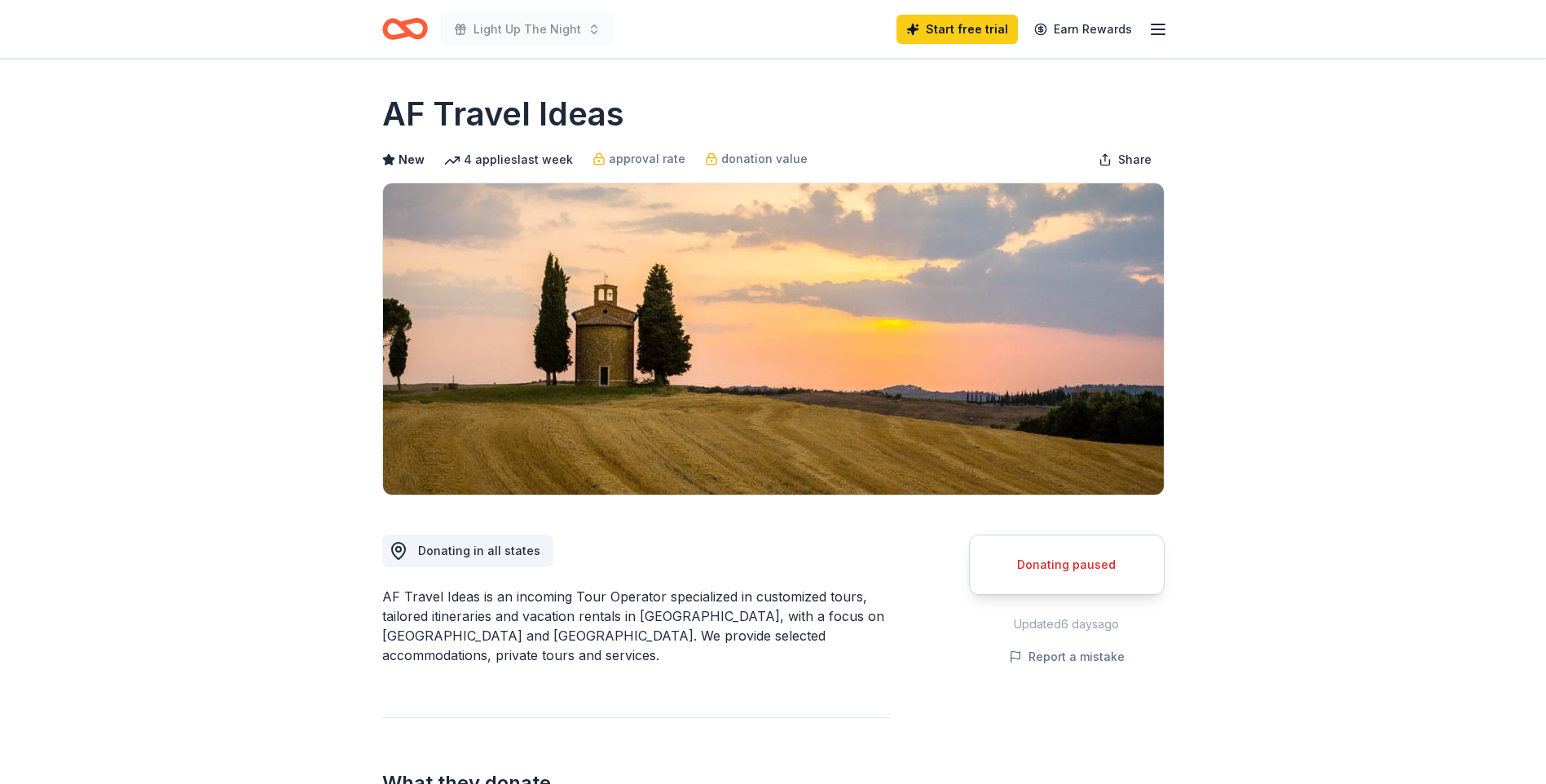
click at [1043, 580] on div "Donating paused" at bounding box center [1067, 564] width 196 height 60
click at [1055, 556] on div "Donating paused" at bounding box center [1067, 565] width 155 height 20
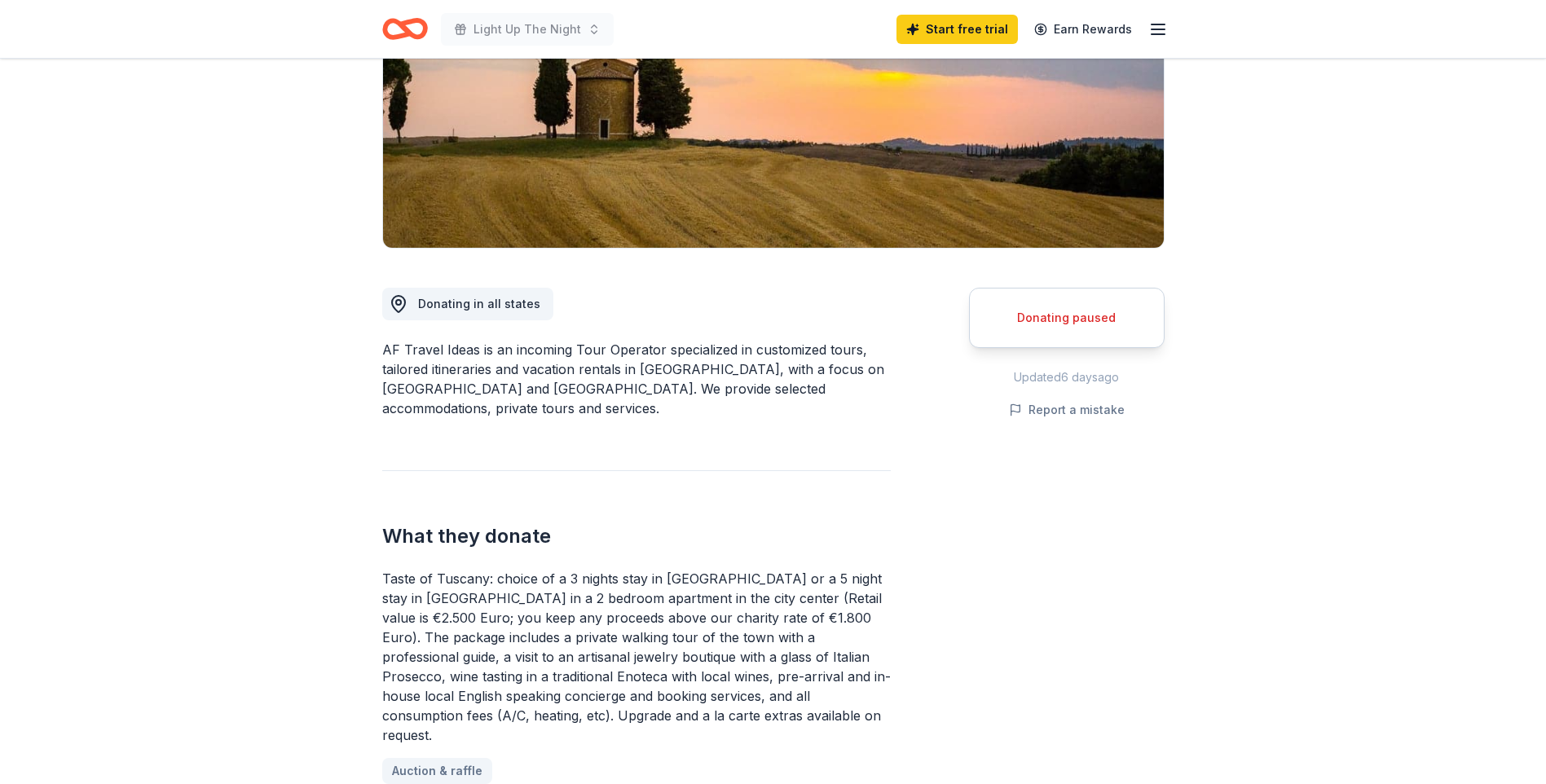
scroll to position [285, 0]
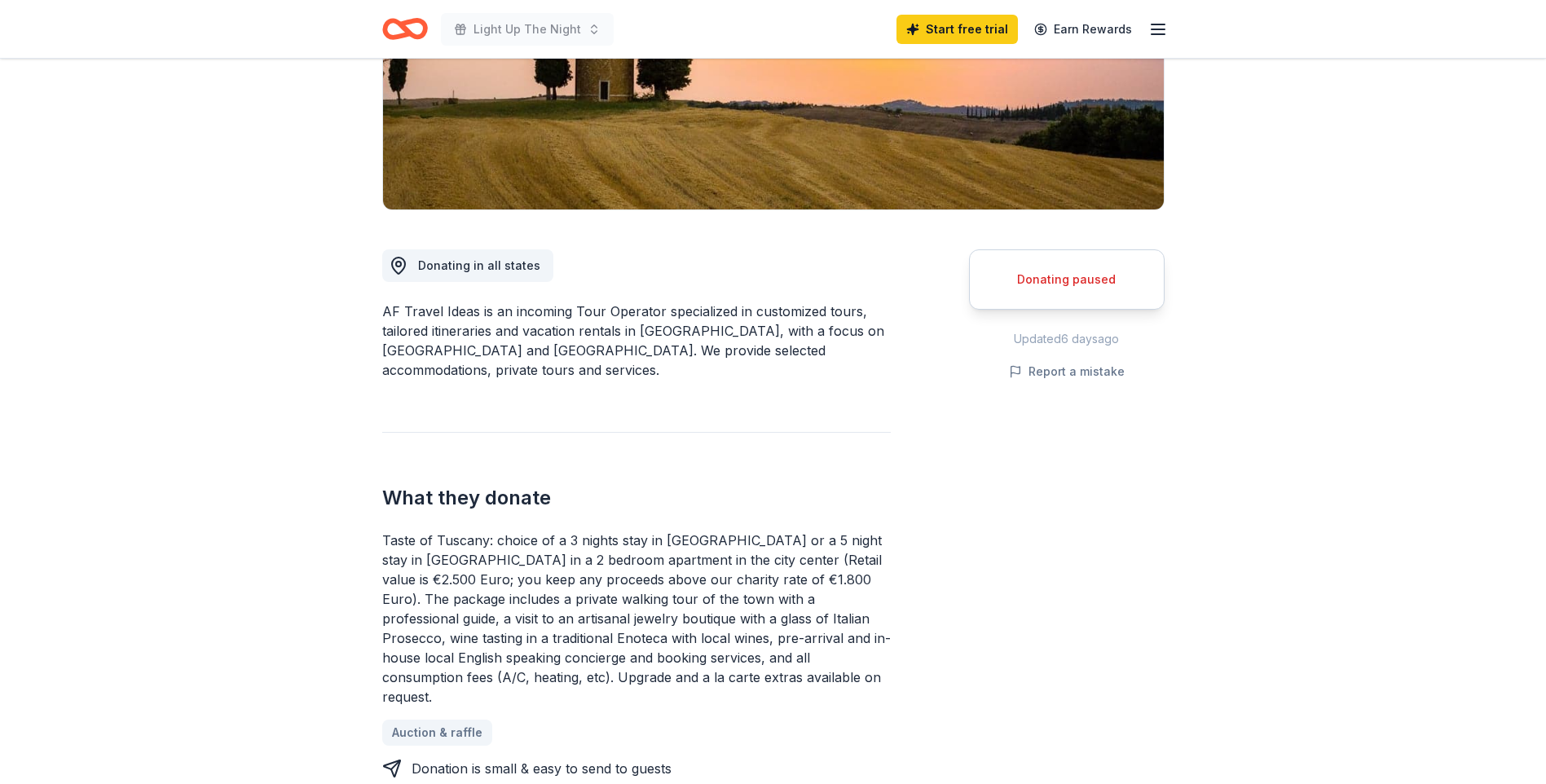
click at [1083, 288] on div "Donating paused" at bounding box center [1067, 279] width 155 height 20
click at [1083, 279] on div "Donating paused" at bounding box center [1067, 279] width 155 height 20
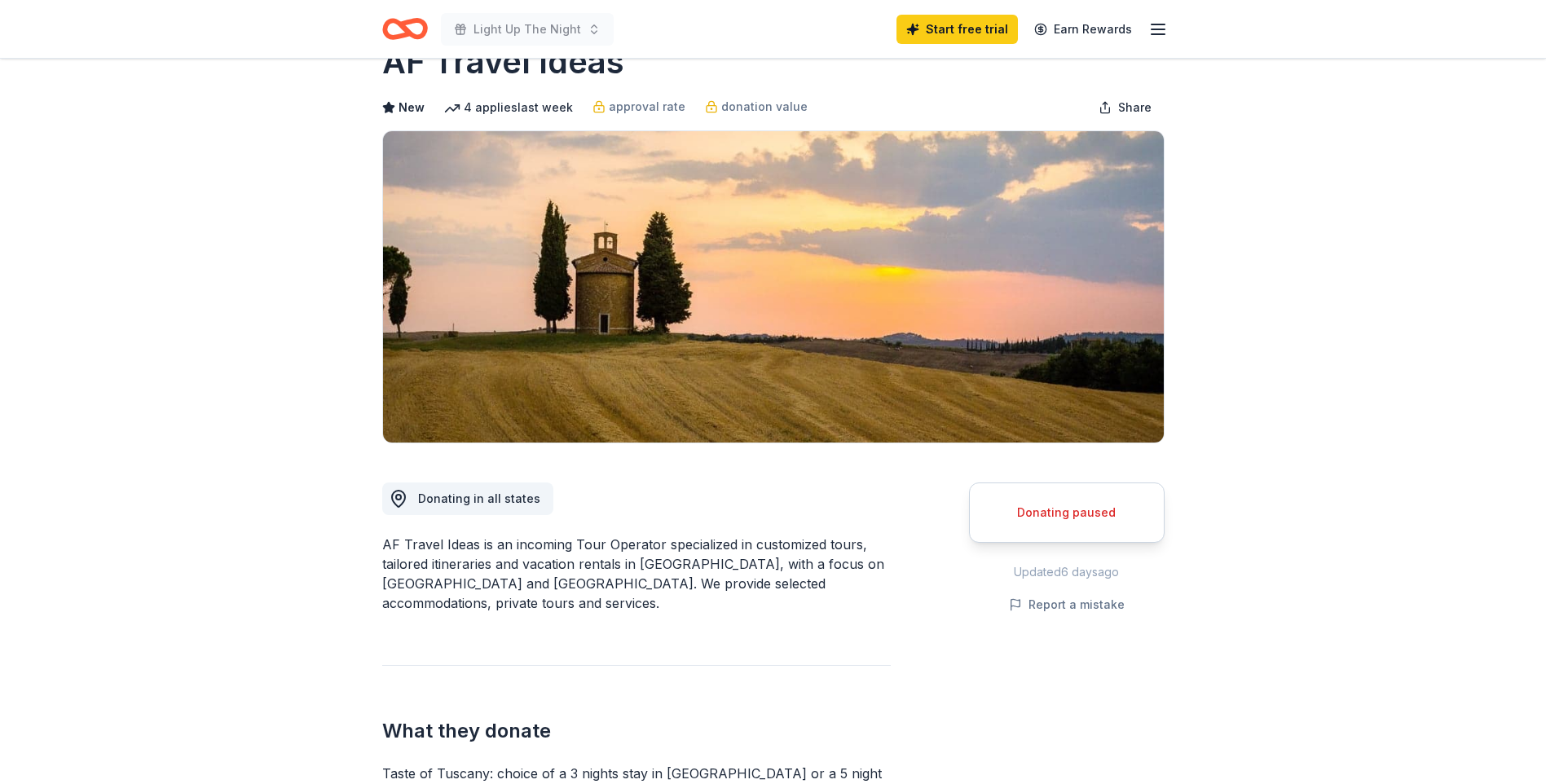
scroll to position [0, 0]
